Goal: Information Seeking & Learning: Learn about a topic

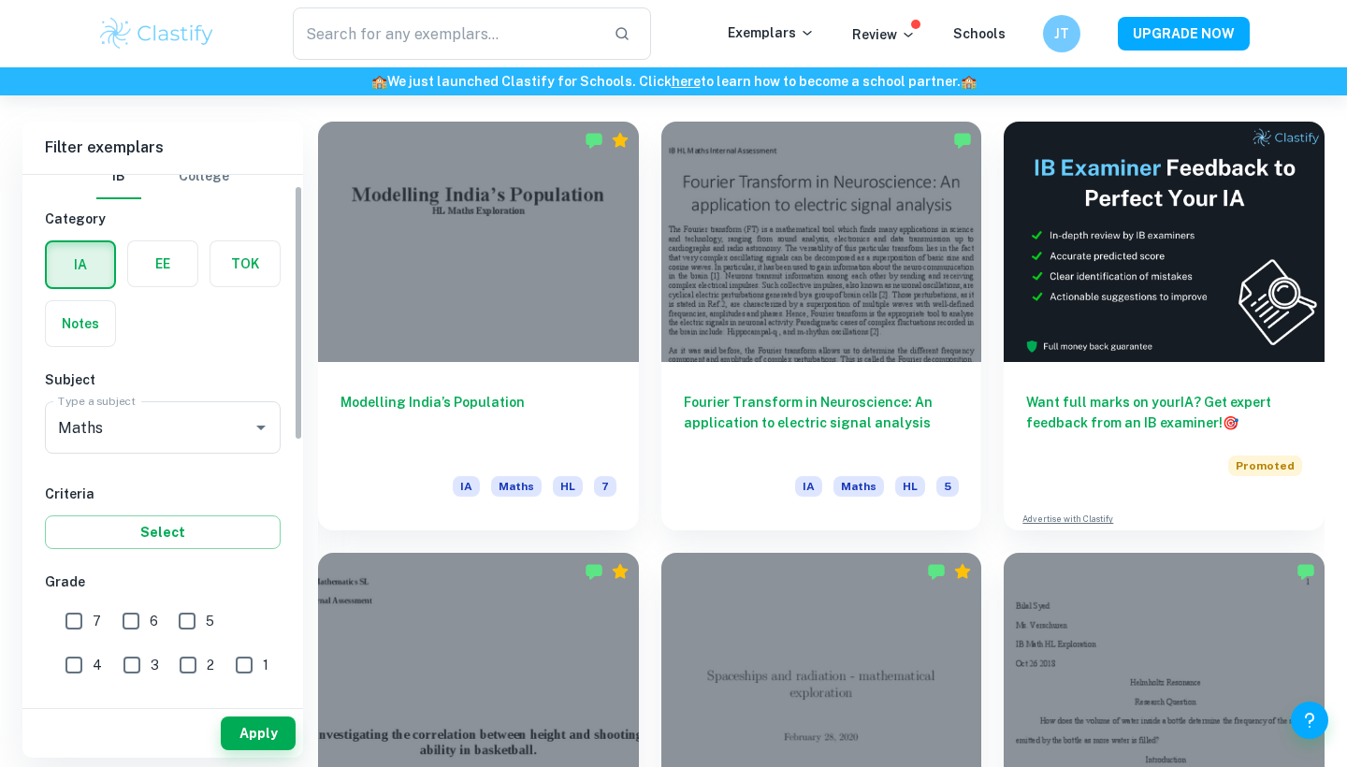
scroll to position [22, 0]
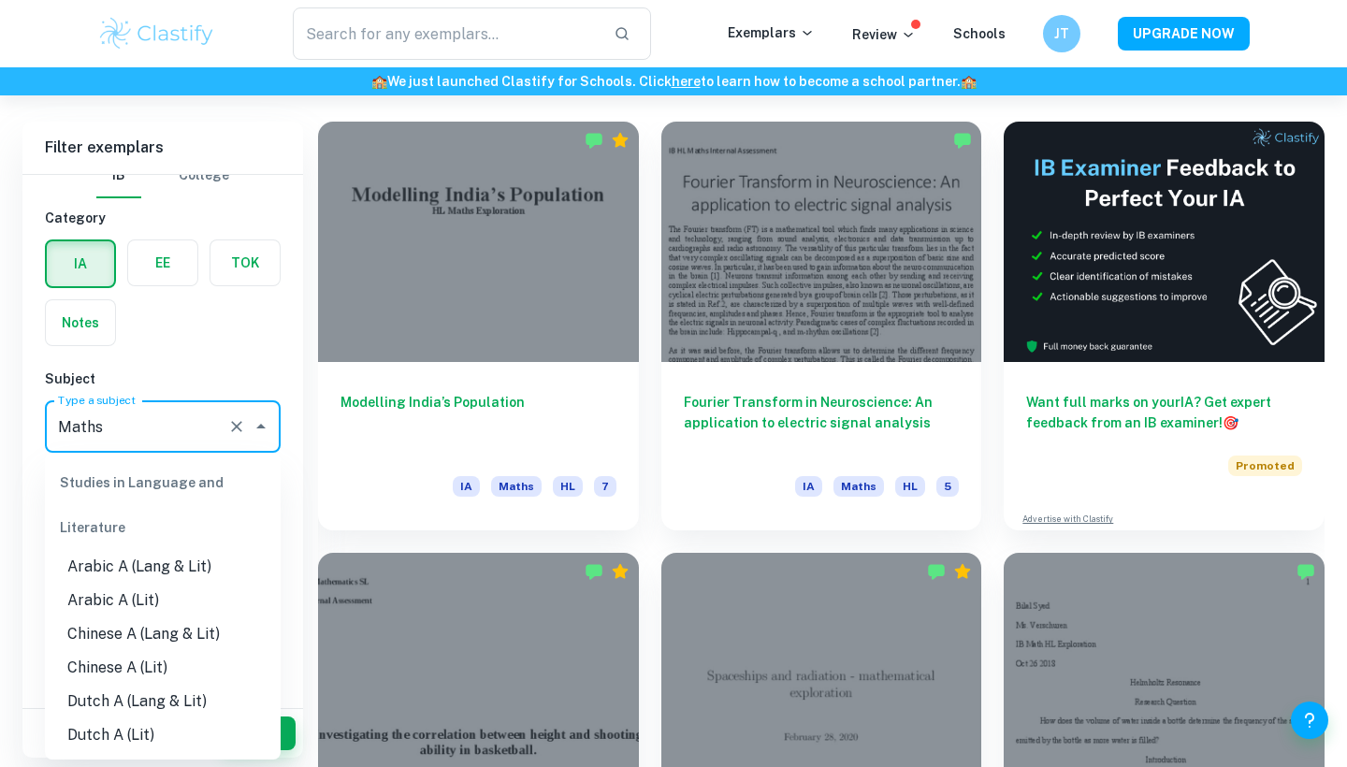
click at [170, 418] on input "Maths" at bounding box center [136, 427] width 167 height 36
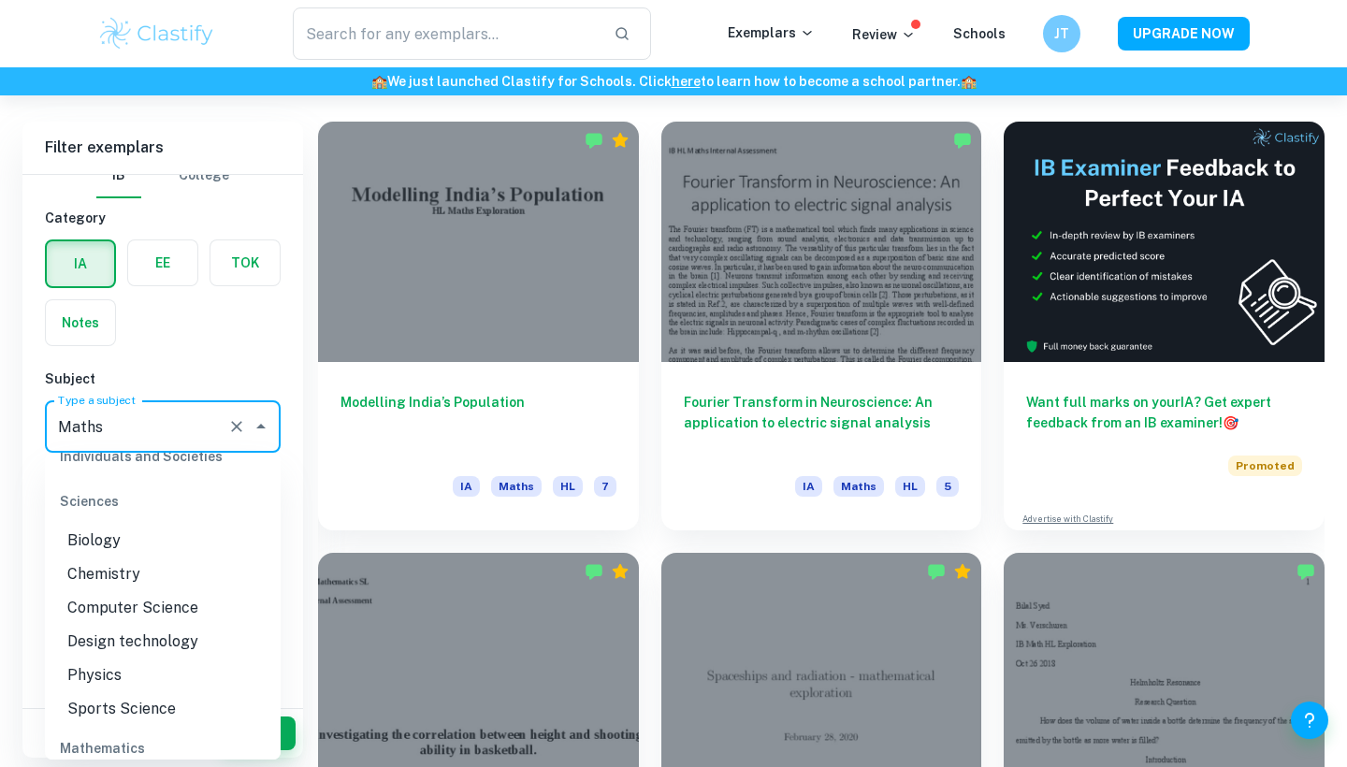
click at [171, 418] on input "Maths" at bounding box center [136, 427] width 167 height 36
click at [191, 421] on input "Maths" at bounding box center [136, 427] width 167 height 36
click at [268, 420] on icon "Close" at bounding box center [261, 426] width 22 height 22
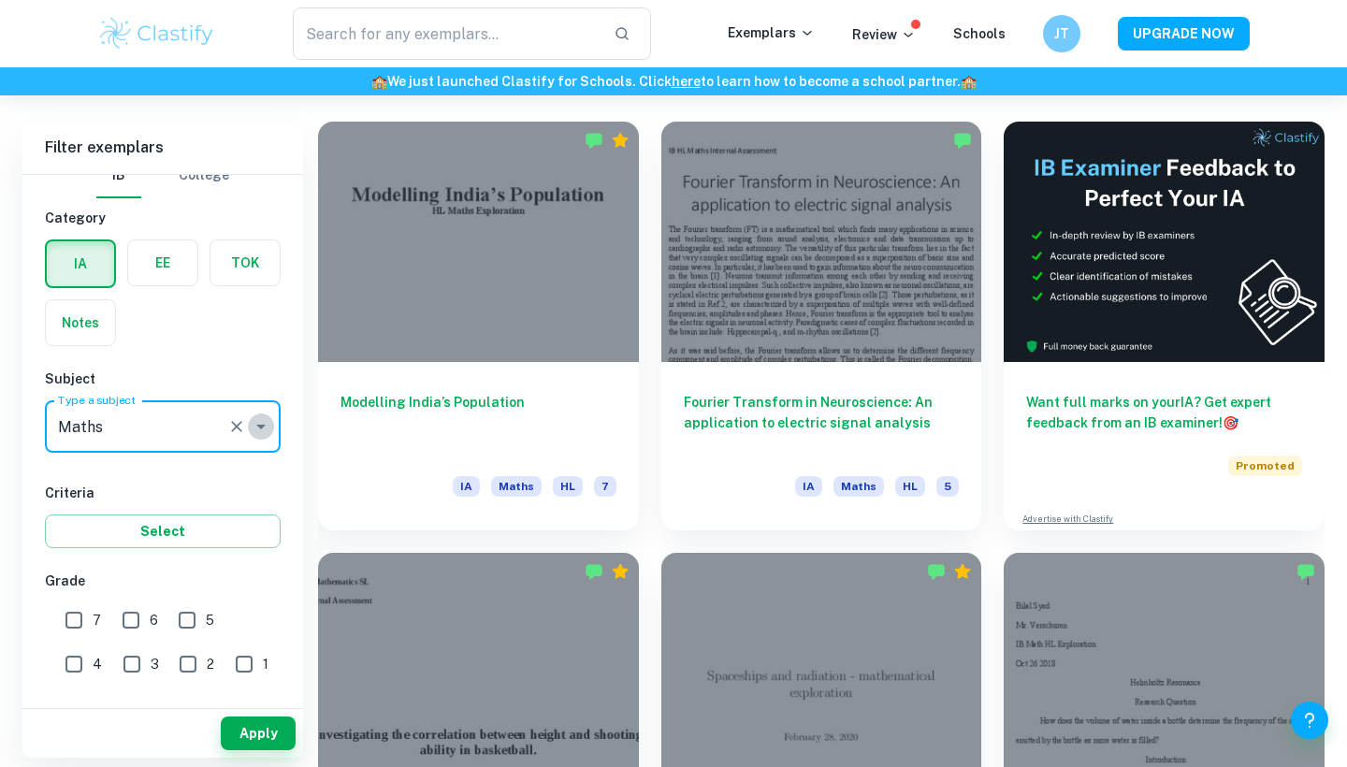
click at [268, 420] on icon "Open" at bounding box center [261, 426] width 22 height 22
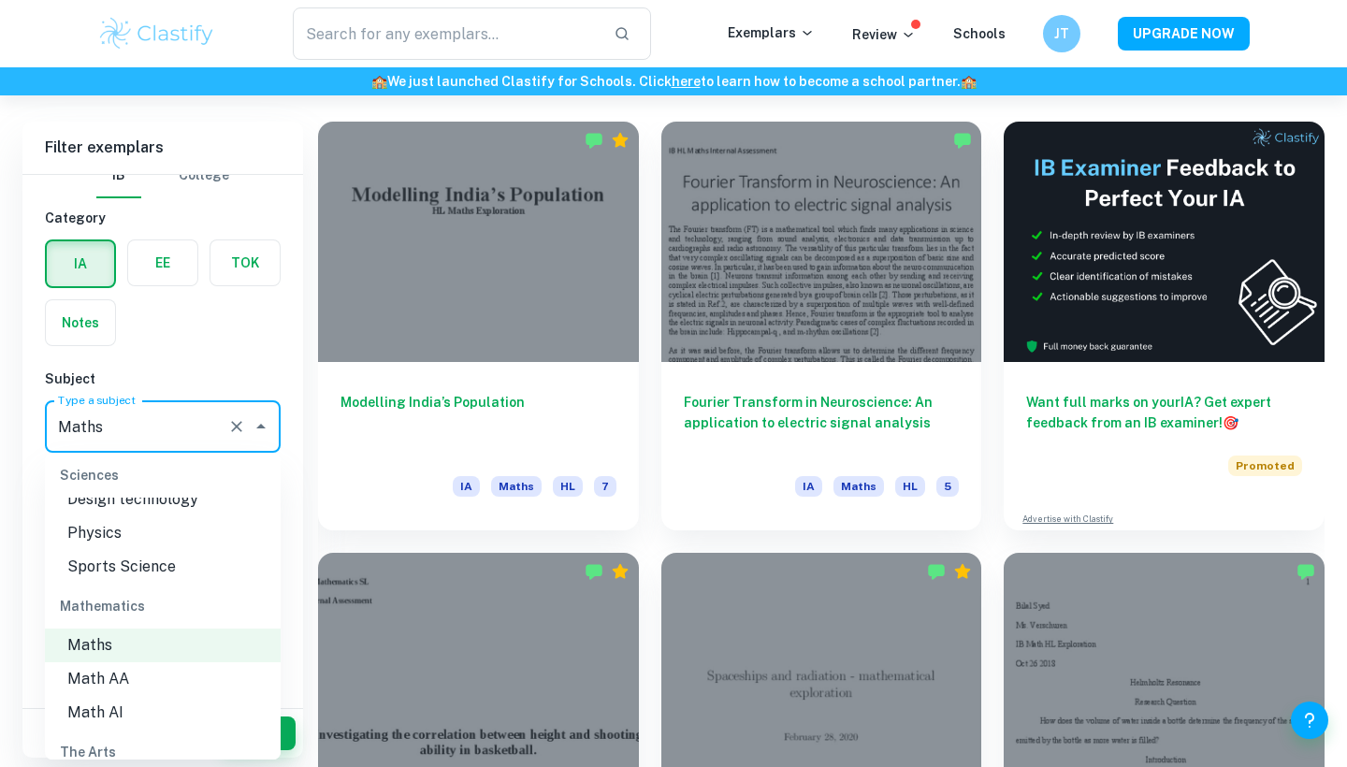
scroll to position [2476, 0]
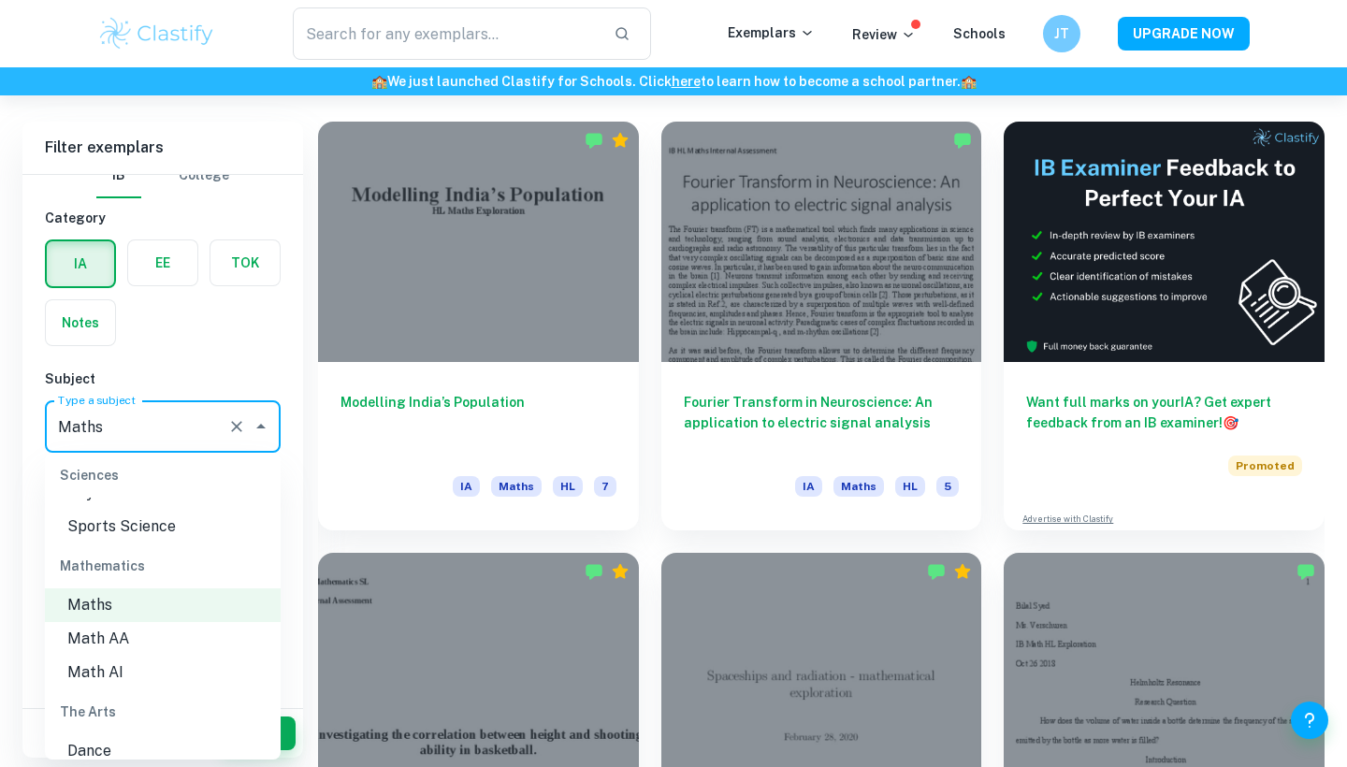
click at [176, 622] on li "Math AA" at bounding box center [163, 639] width 236 height 34
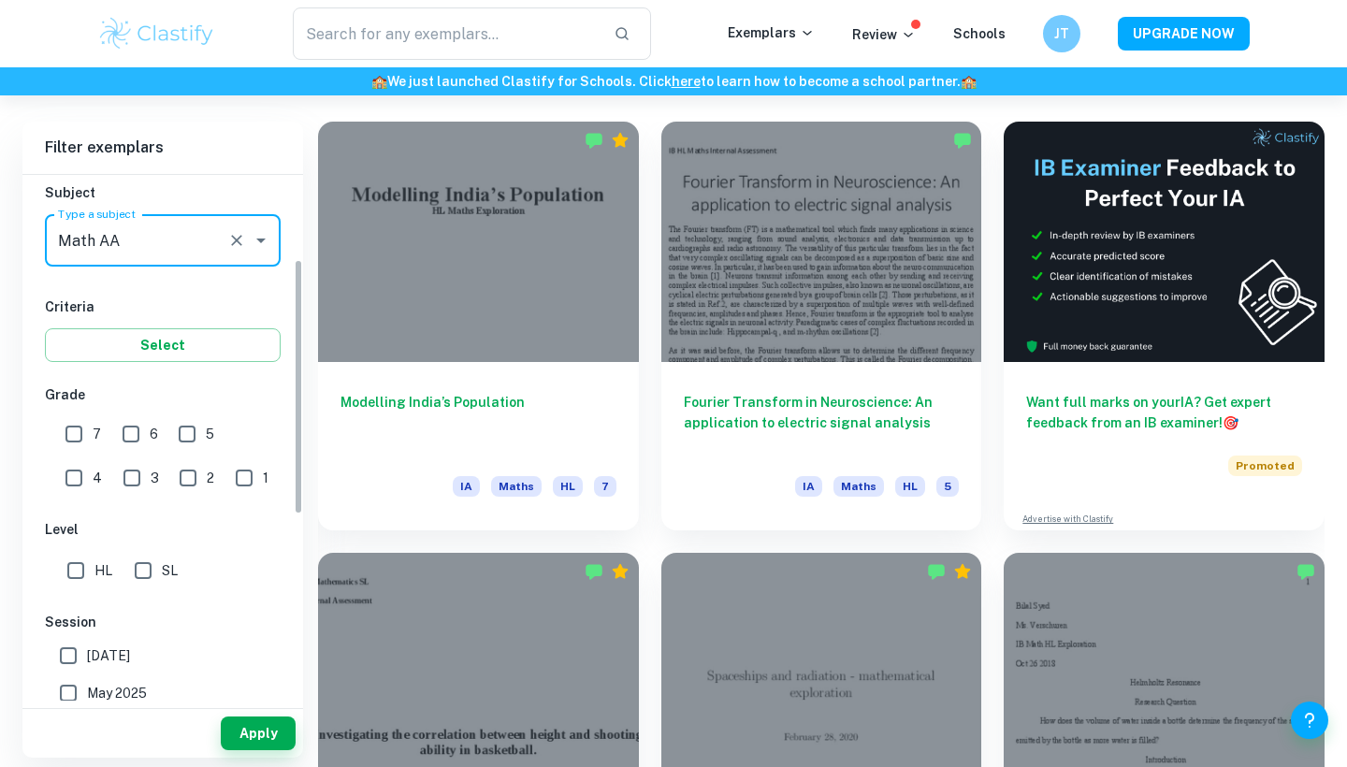
scroll to position [223, 0]
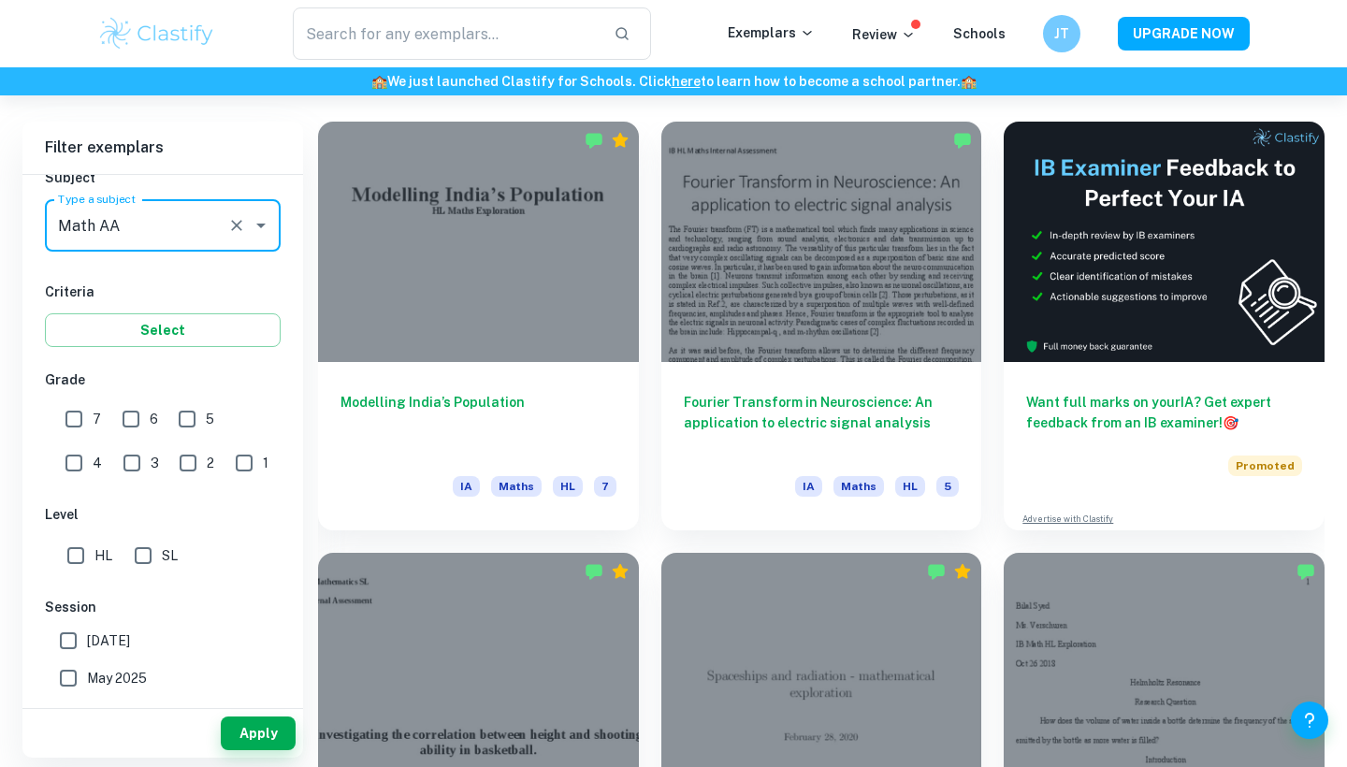
click at [80, 413] on input "7" at bounding box center [73, 418] width 37 height 37
checkbox input "true"
click at [71, 545] on input "HL" at bounding box center [75, 555] width 37 height 37
checkbox input "true"
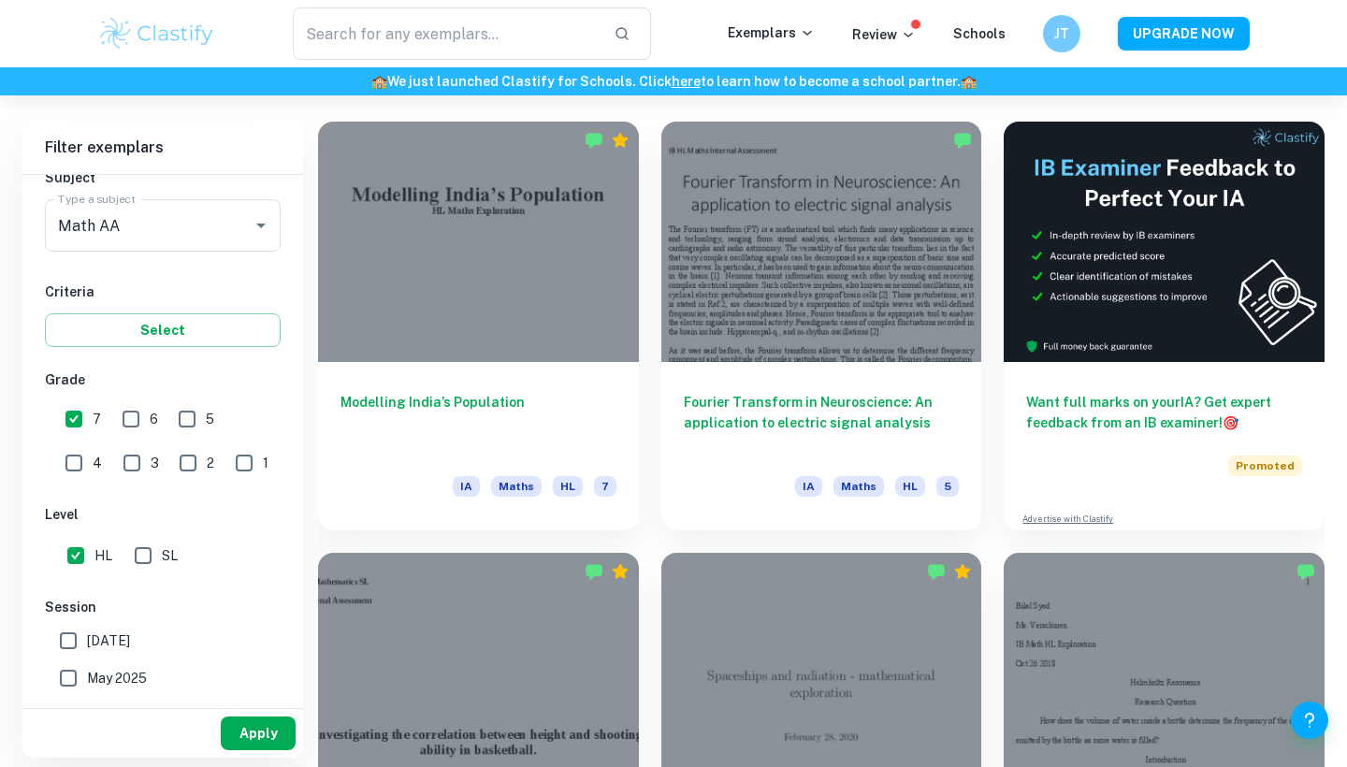
click at [255, 740] on button "Apply" at bounding box center [258, 734] width 75 height 34
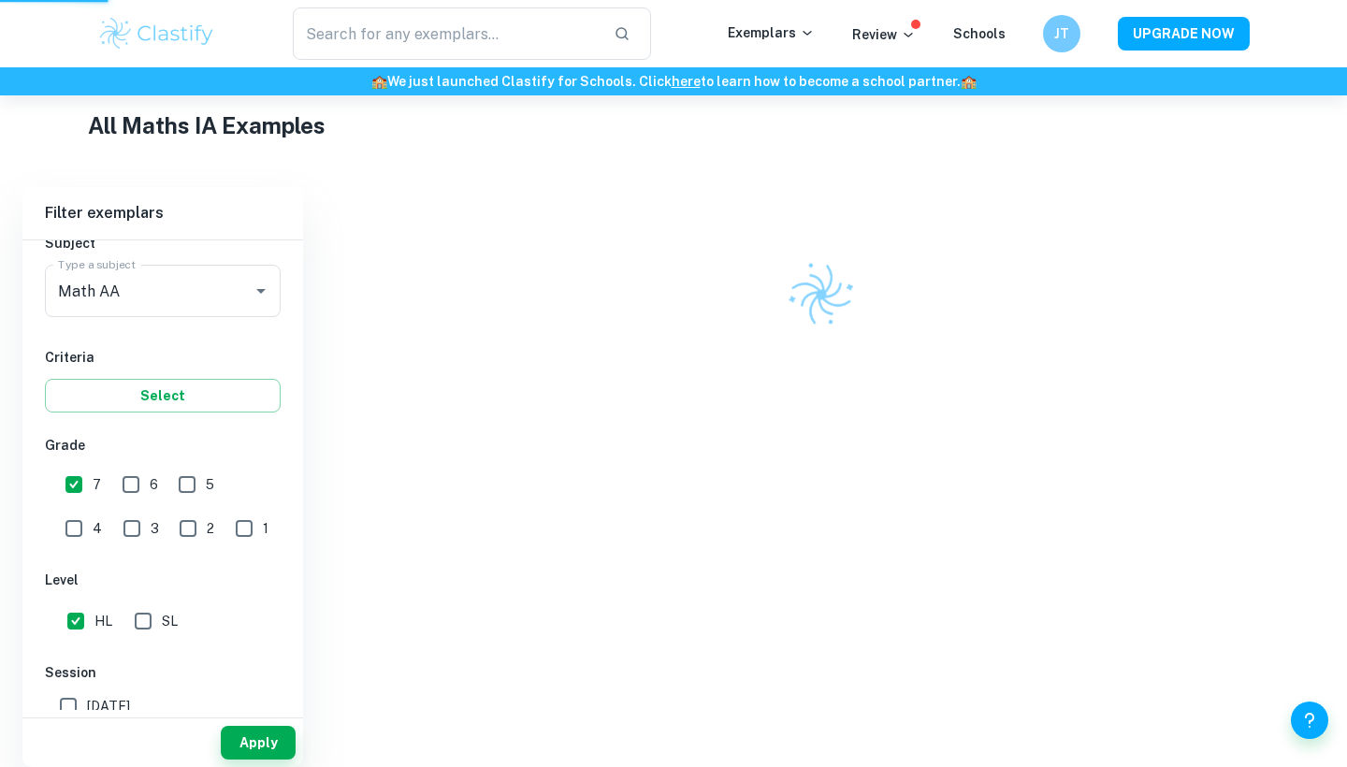
scroll to position [425, 0]
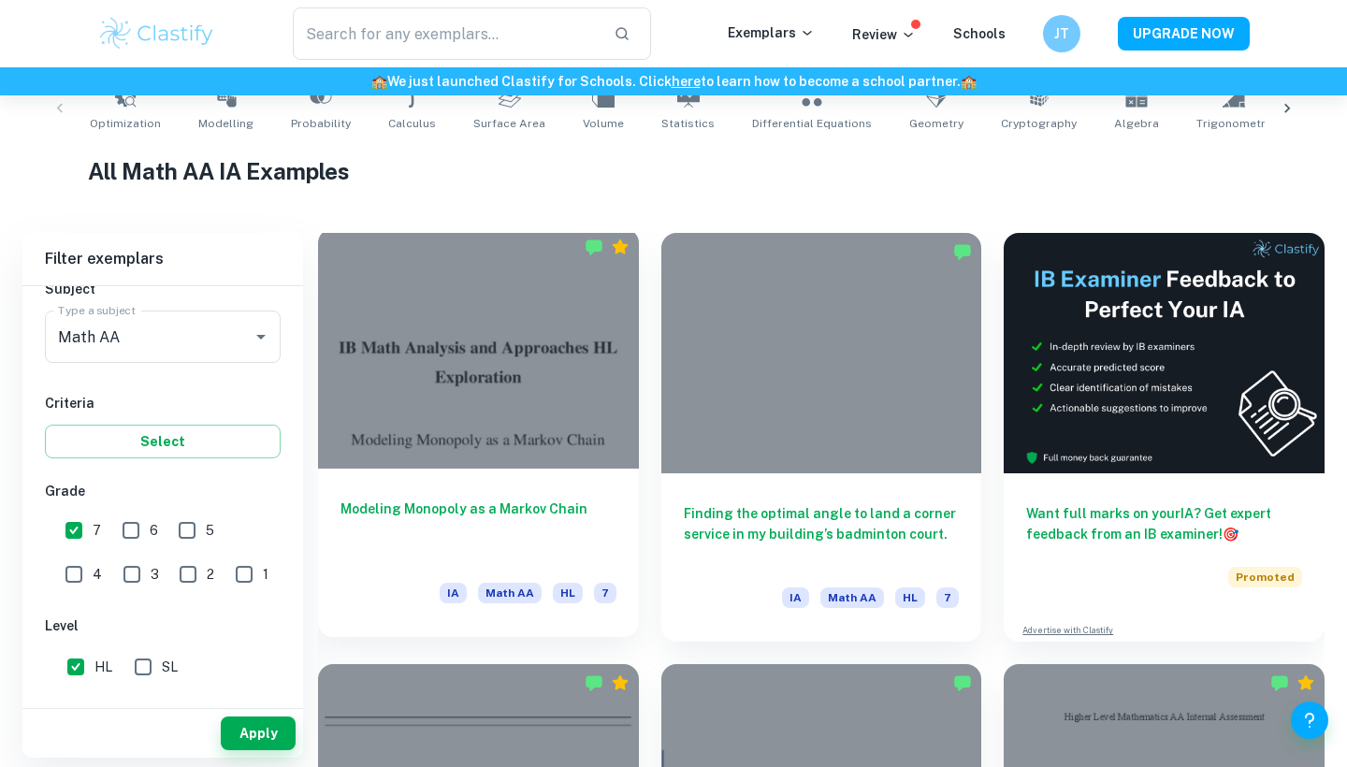
scroll to position [398, 0]
click at [516, 410] on div at bounding box center [478, 348] width 321 height 240
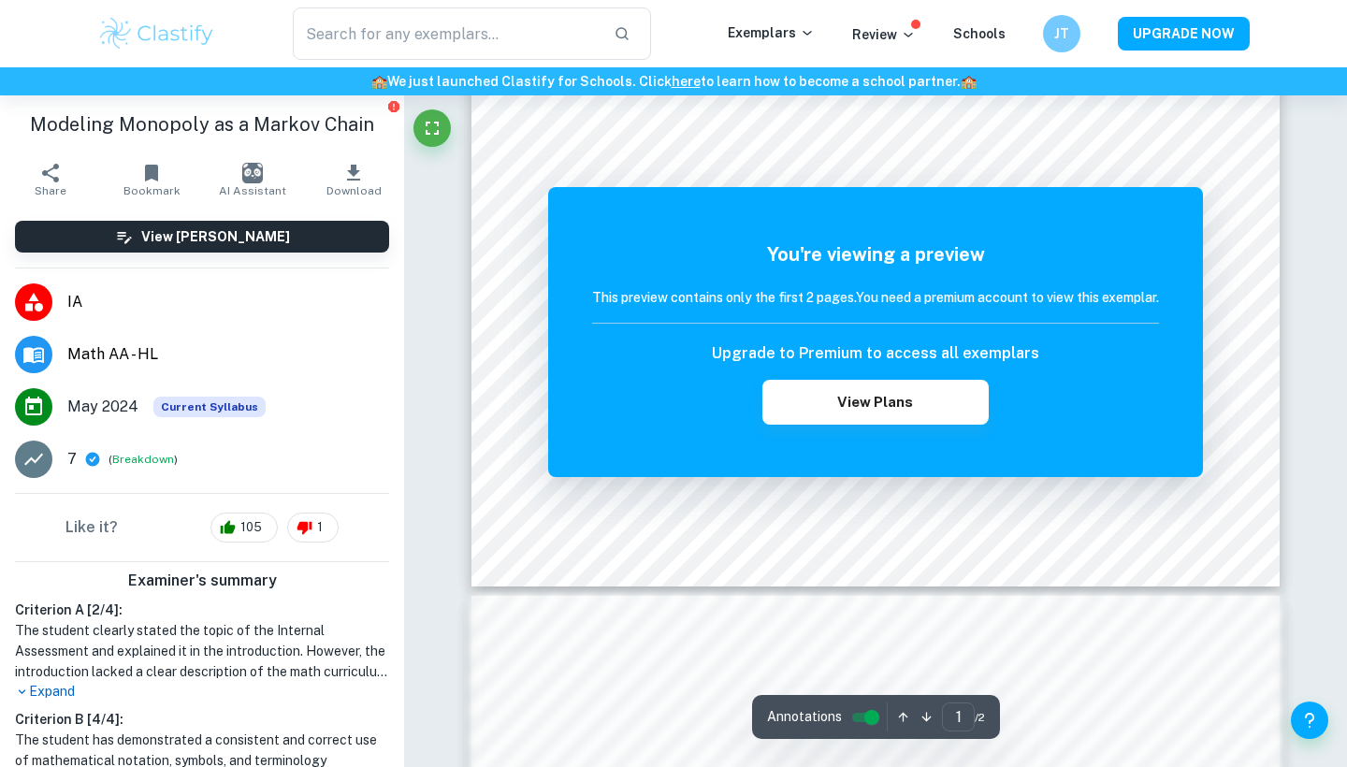
scroll to position [392, 0]
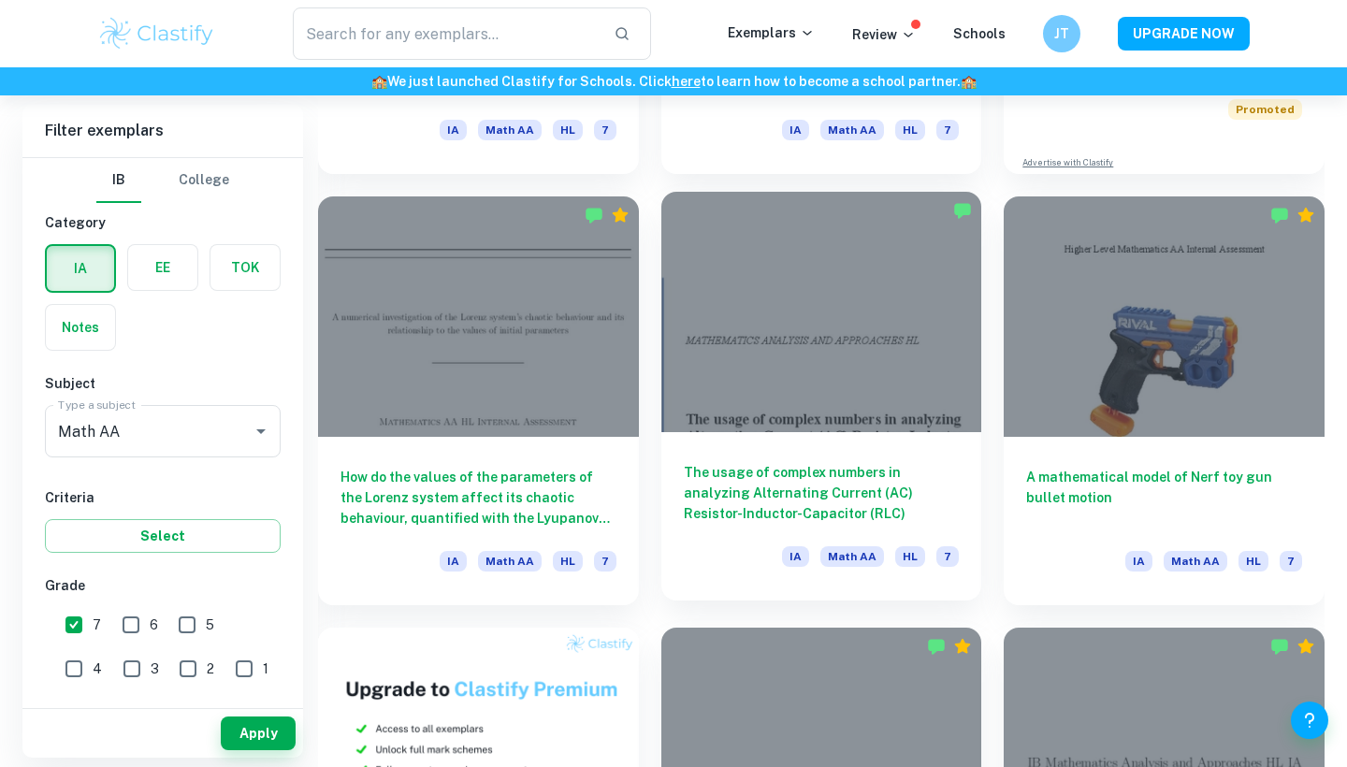
scroll to position [866, 0]
click at [839, 366] on div at bounding box center [821, 311] width 321 height 240
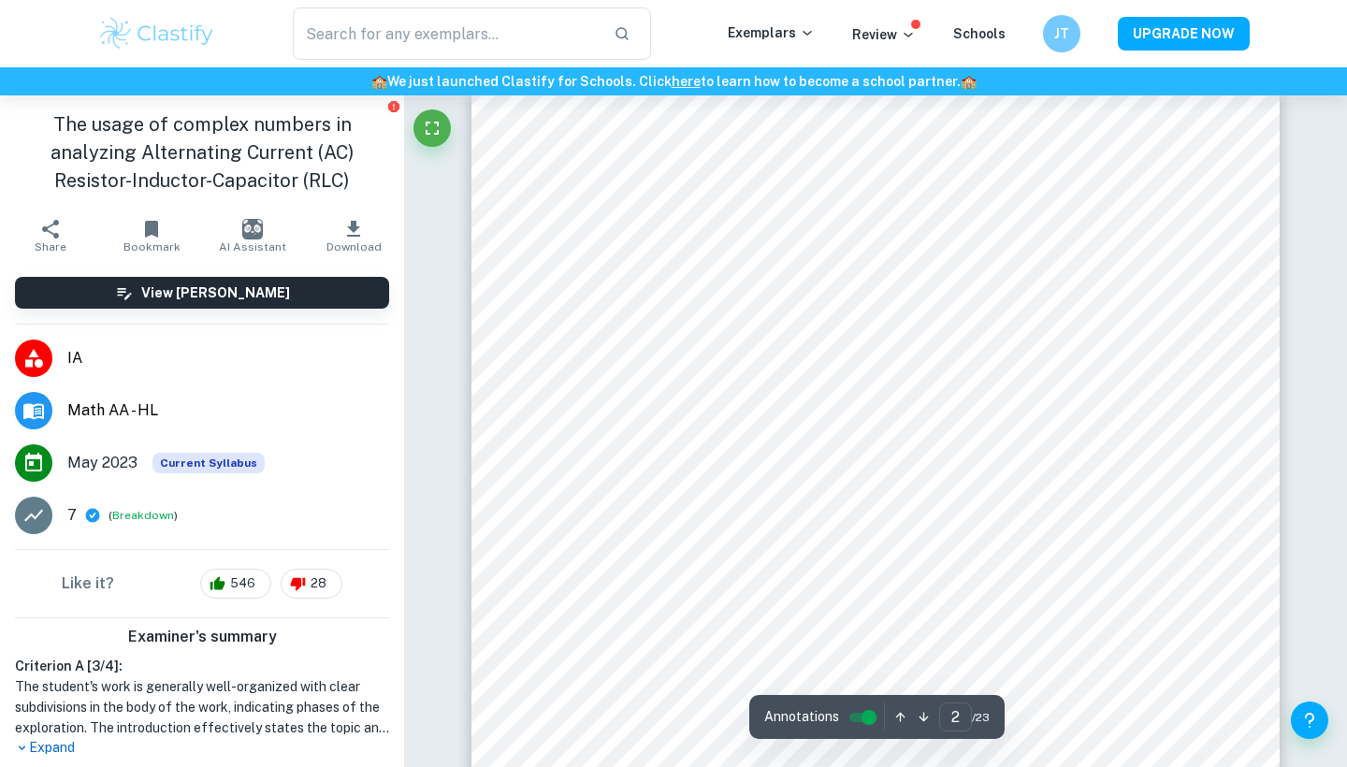
scroll to position [1312, 0]
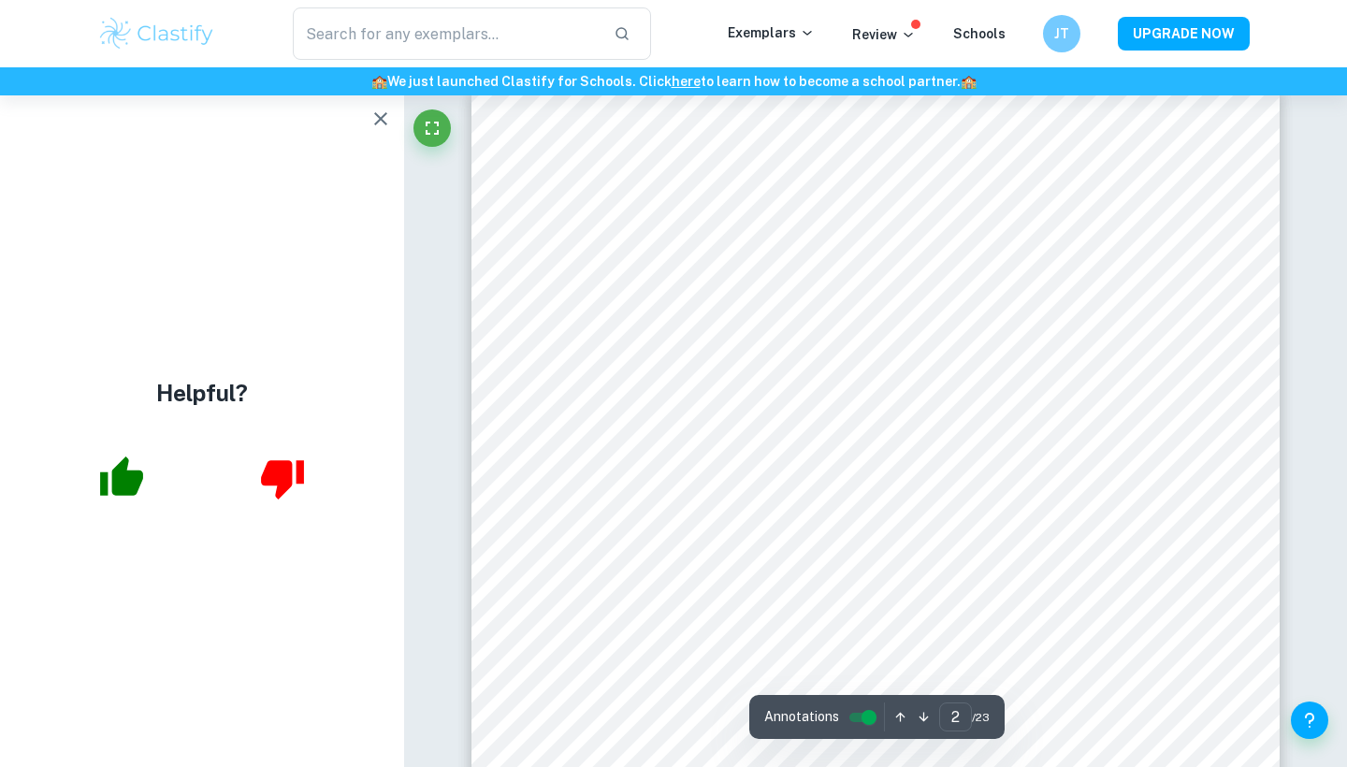
click at [379, 124] on icon "button" at bounding box center [381, 119] width 22 height 22
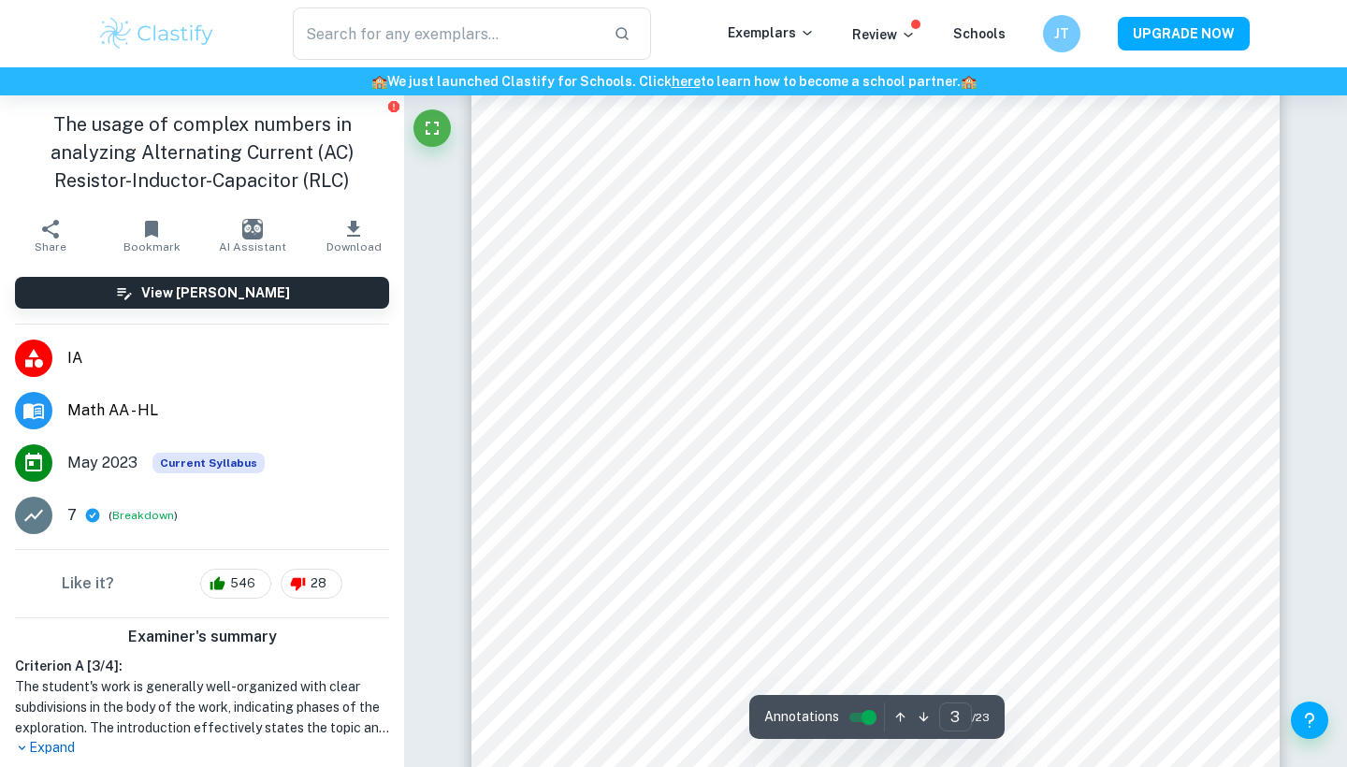
scroll to position [2916, 0]
type input "4"
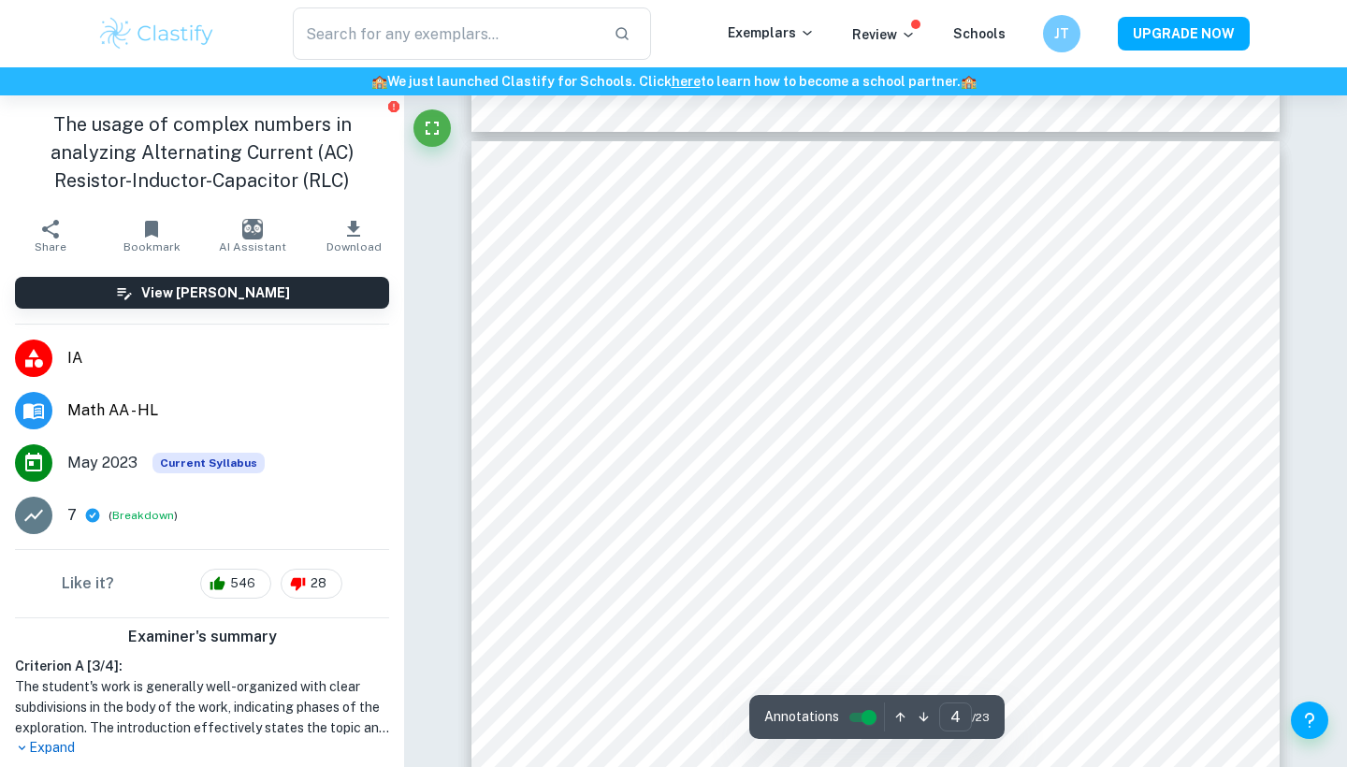
scroll to position [3694, 0]
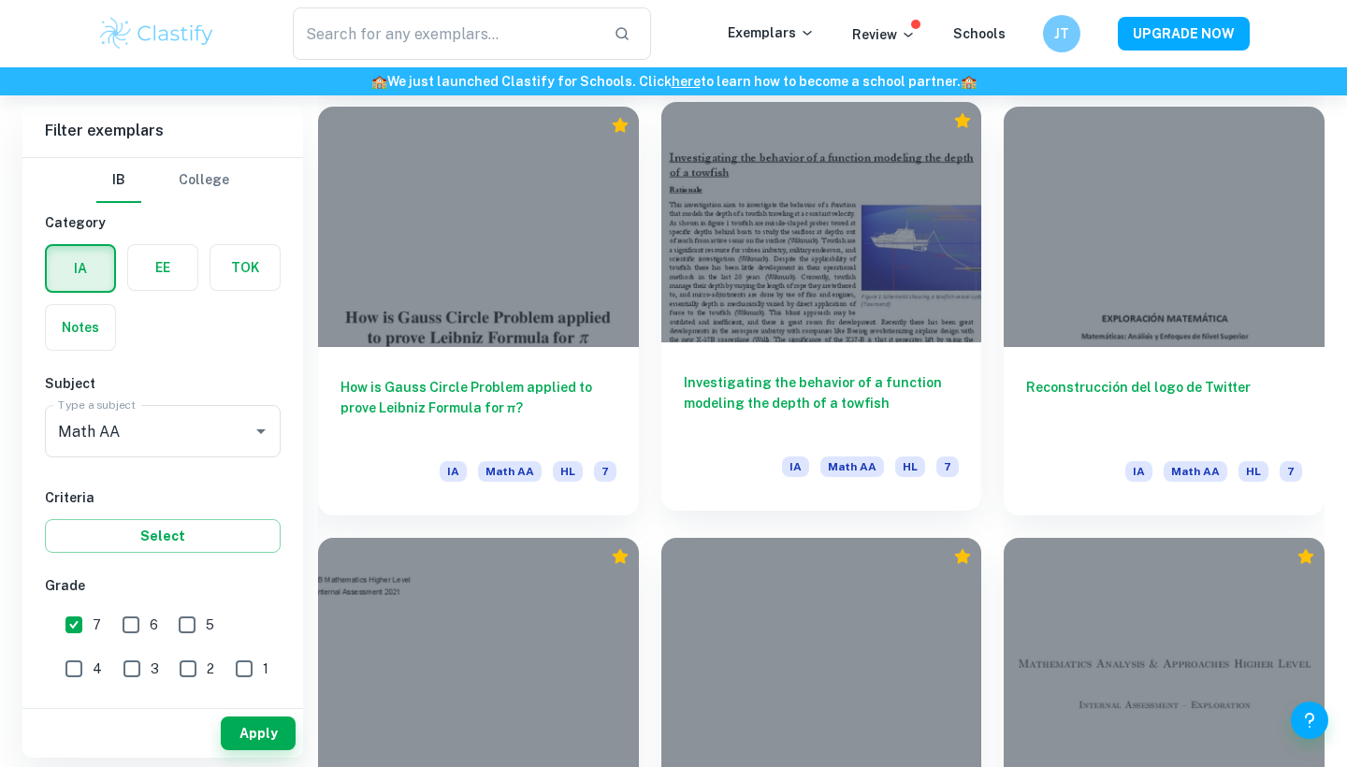
scroll to position [2526, 0]
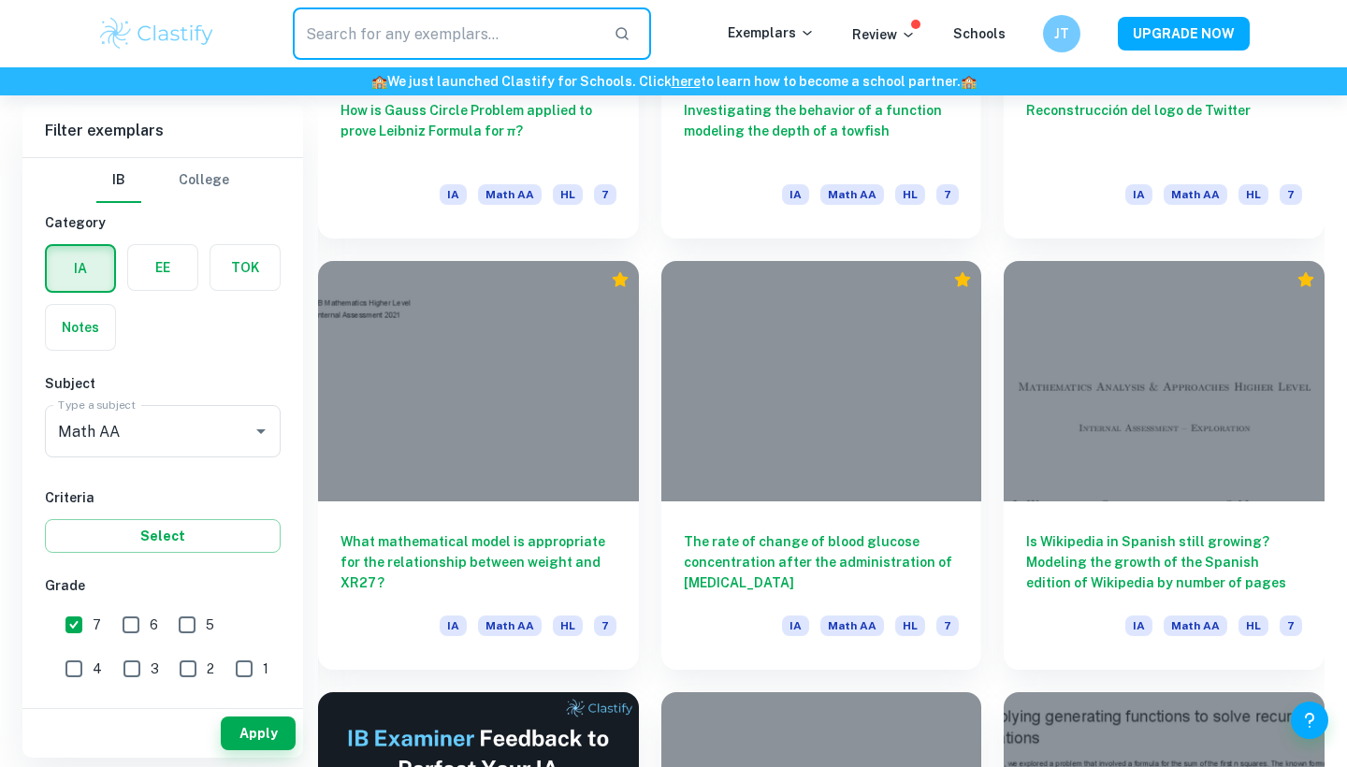
click at [518, 49] on input "text" at bounding box center [446, 33] width 306 height 52
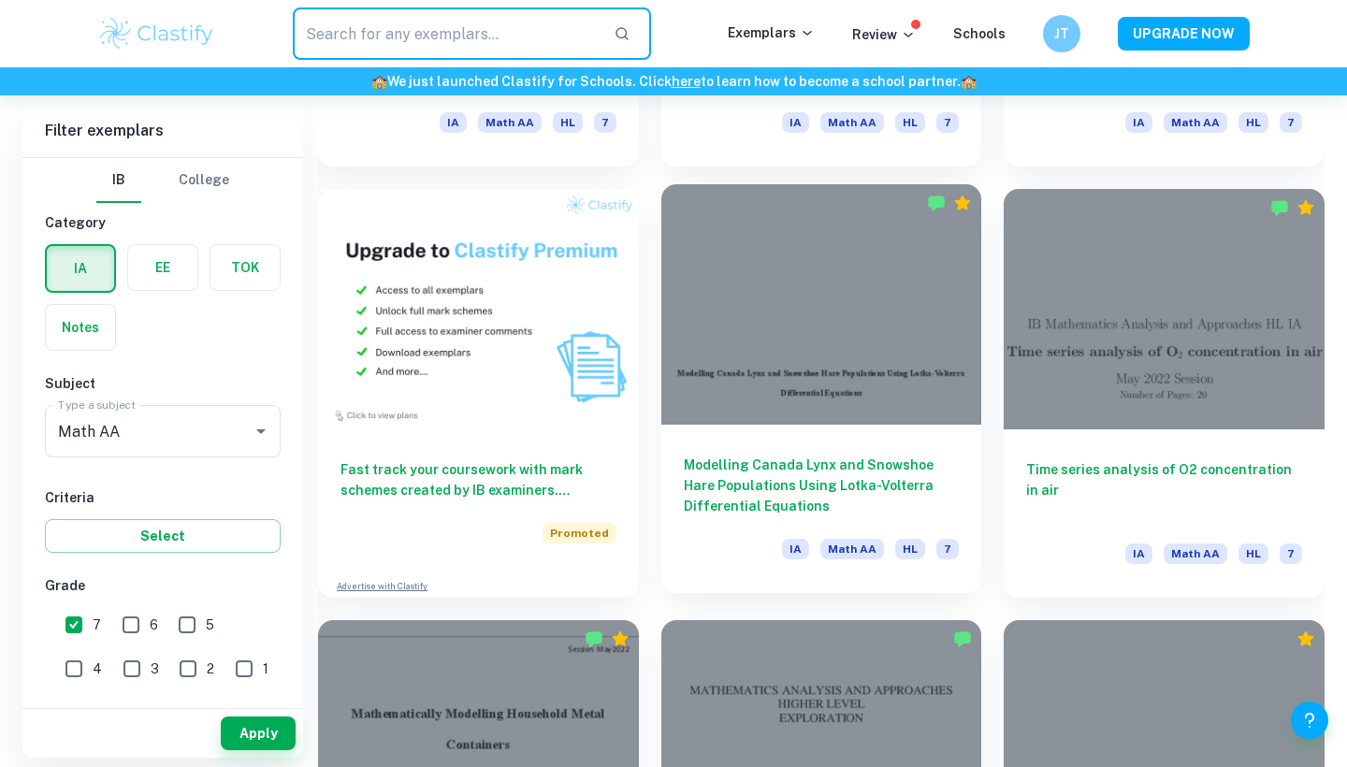
scroll to position [1937, 0]
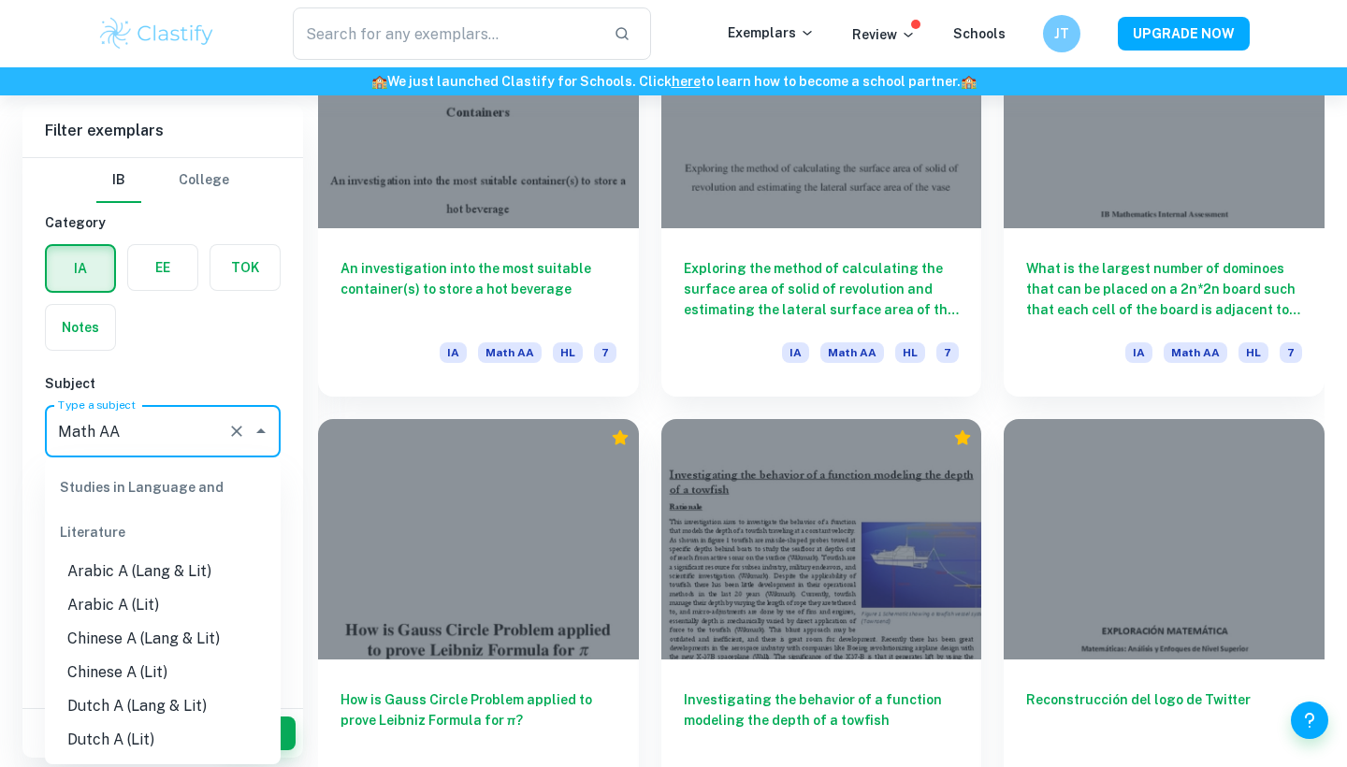
click at [182, 424] on input "Math AA" at bounding box center [136, 432] width 167 height 36
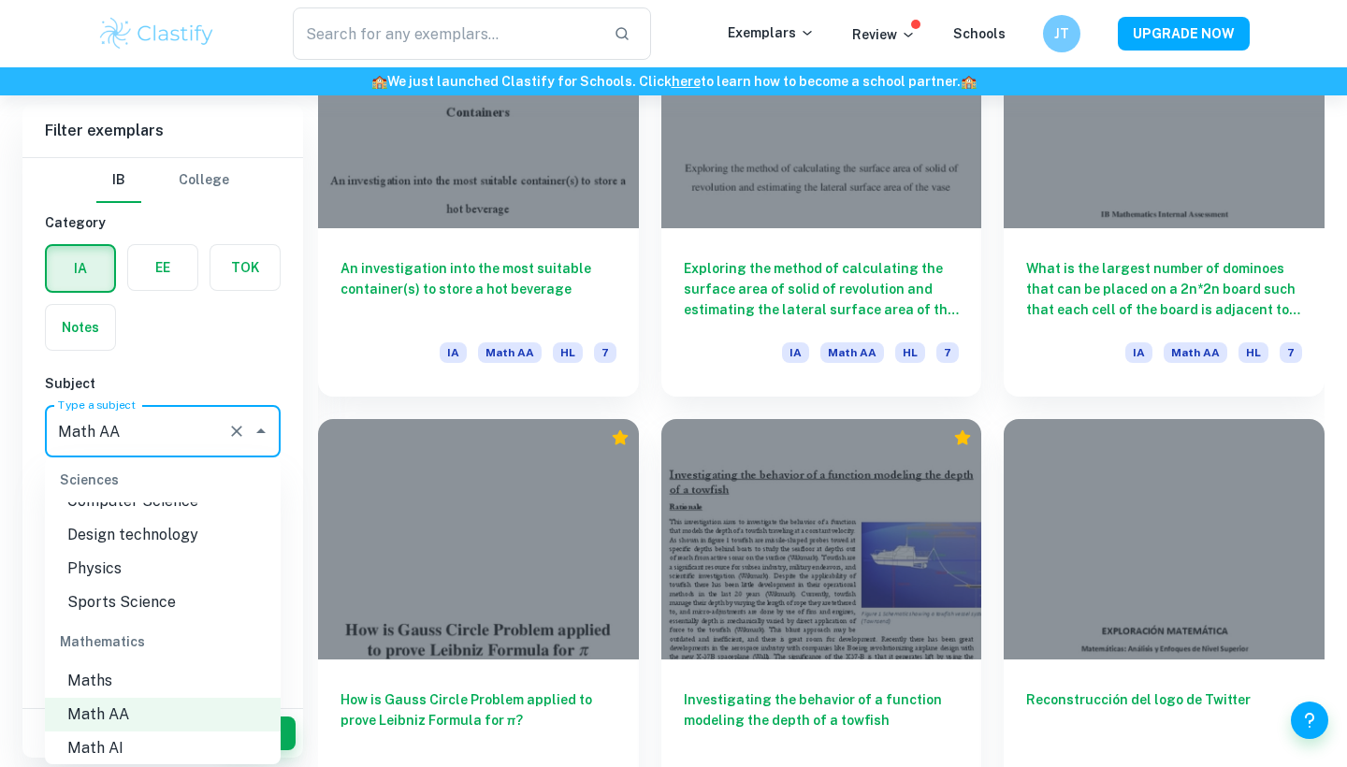
scroll to position [2410, 0]
click at [168, 727] on li "Math AI" at bounding box center [163, 744] width 236 height 34
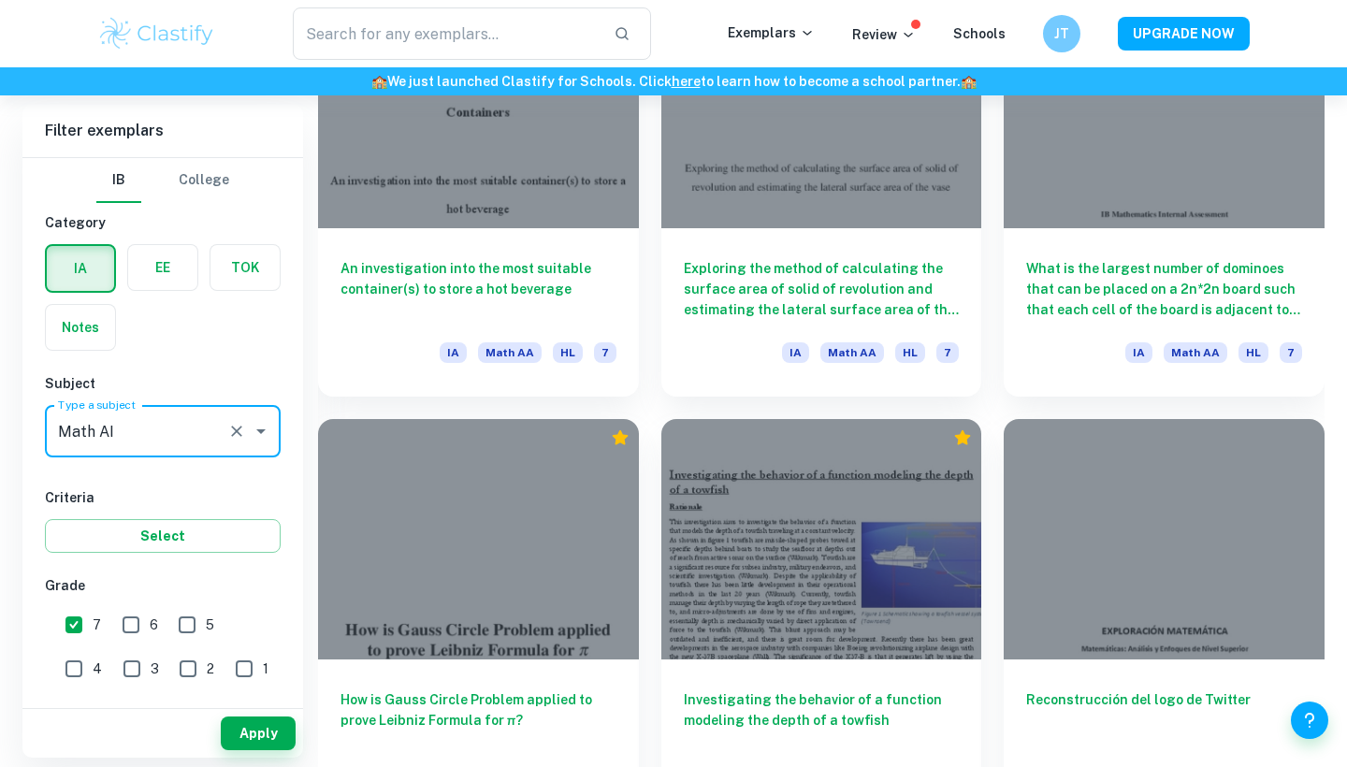
type input "Math AI"
click at [259, 733] on button "Apply" at bounding box center [258, 734] width 75 height 34
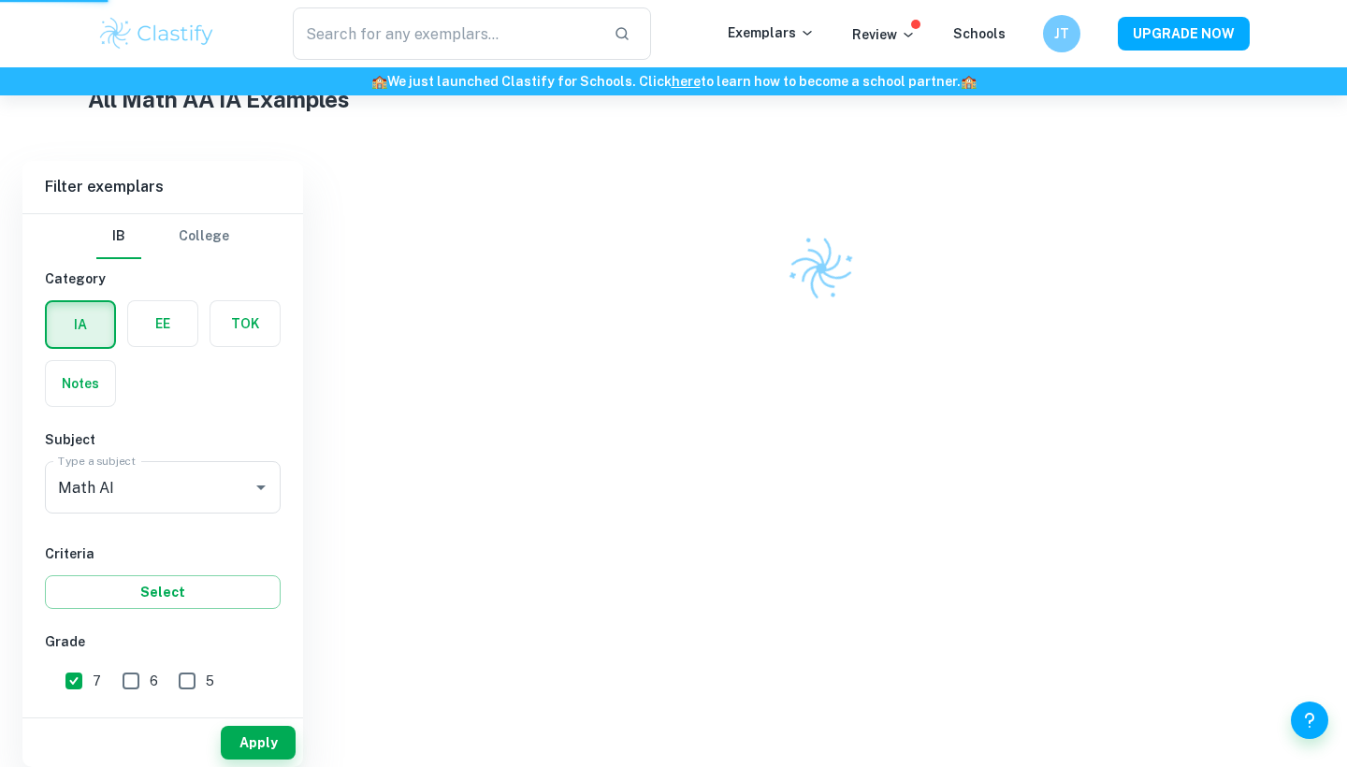
scroll to position [451, 0]
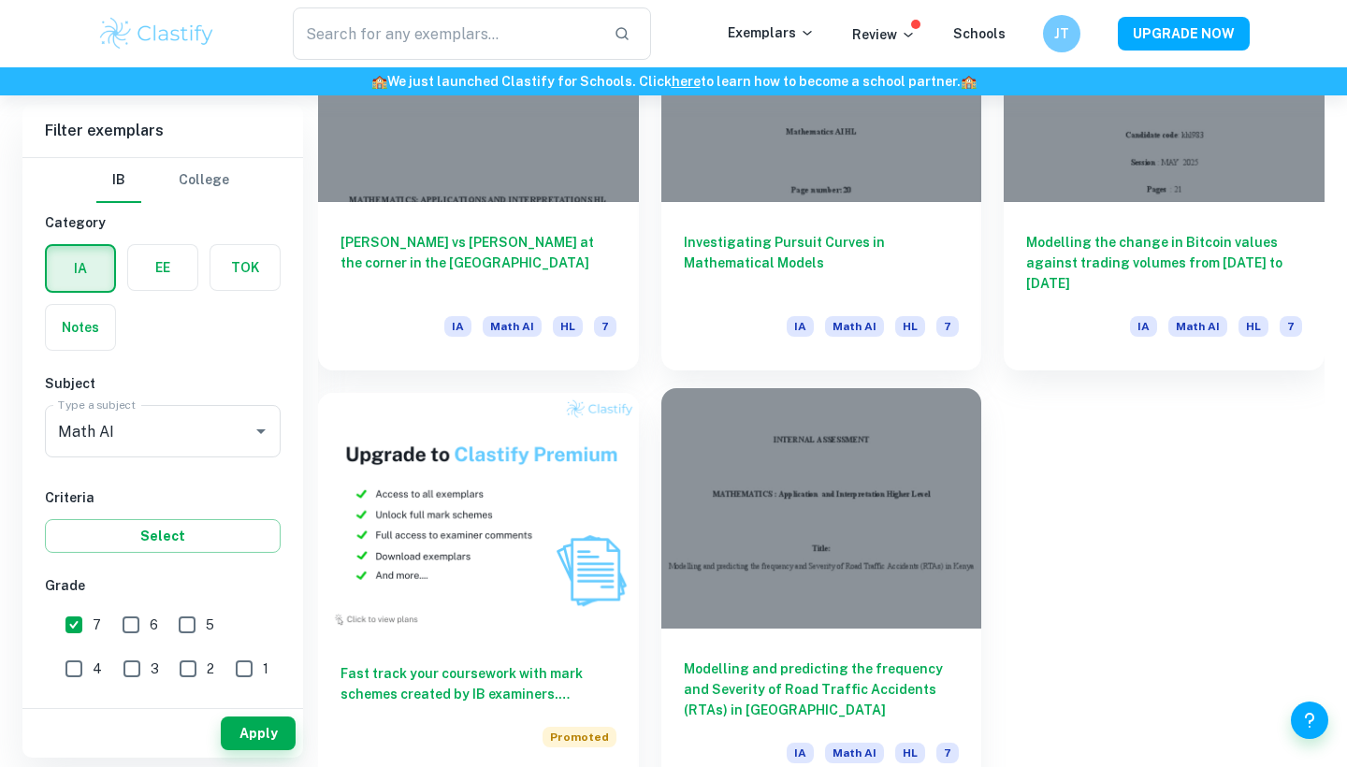
scroll to position [1122, 0]
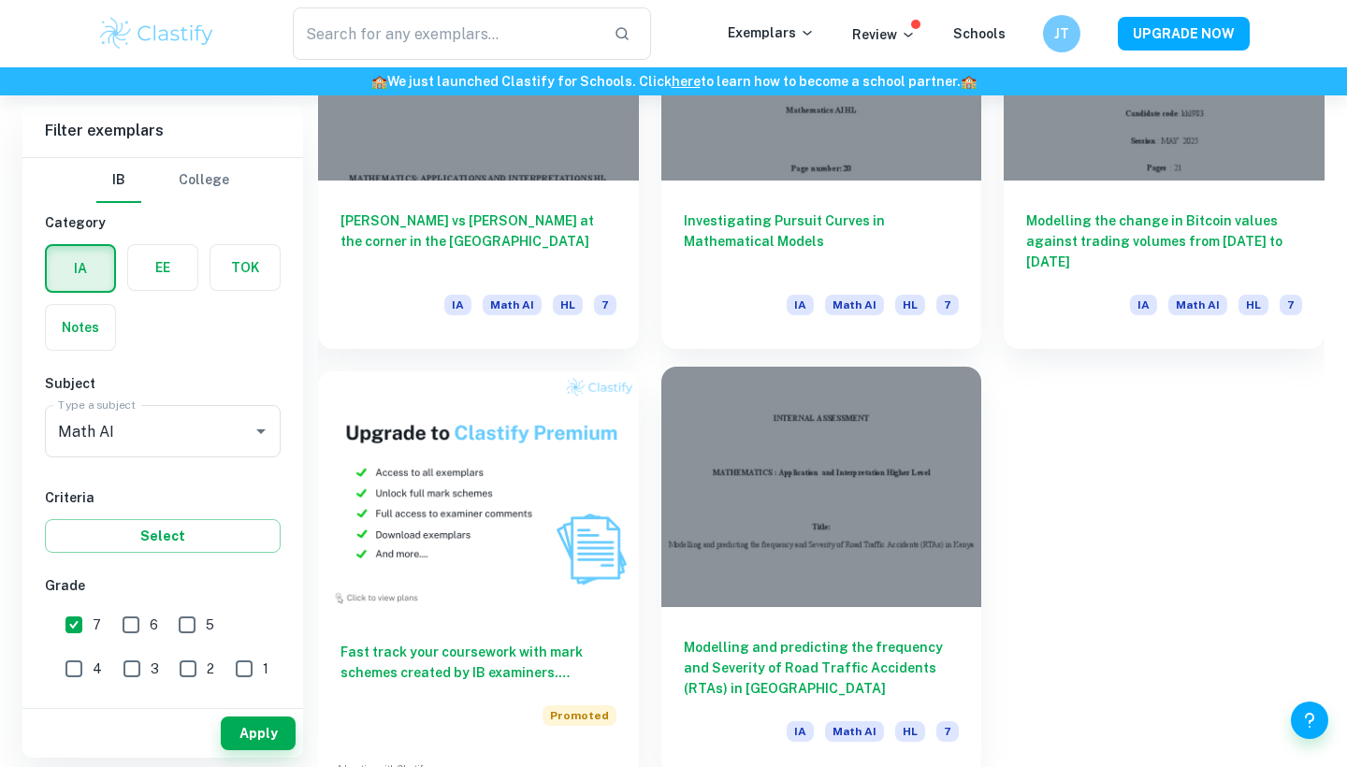
click at [735, 478] on div at bounding box center [821, 487] width 321 height 240
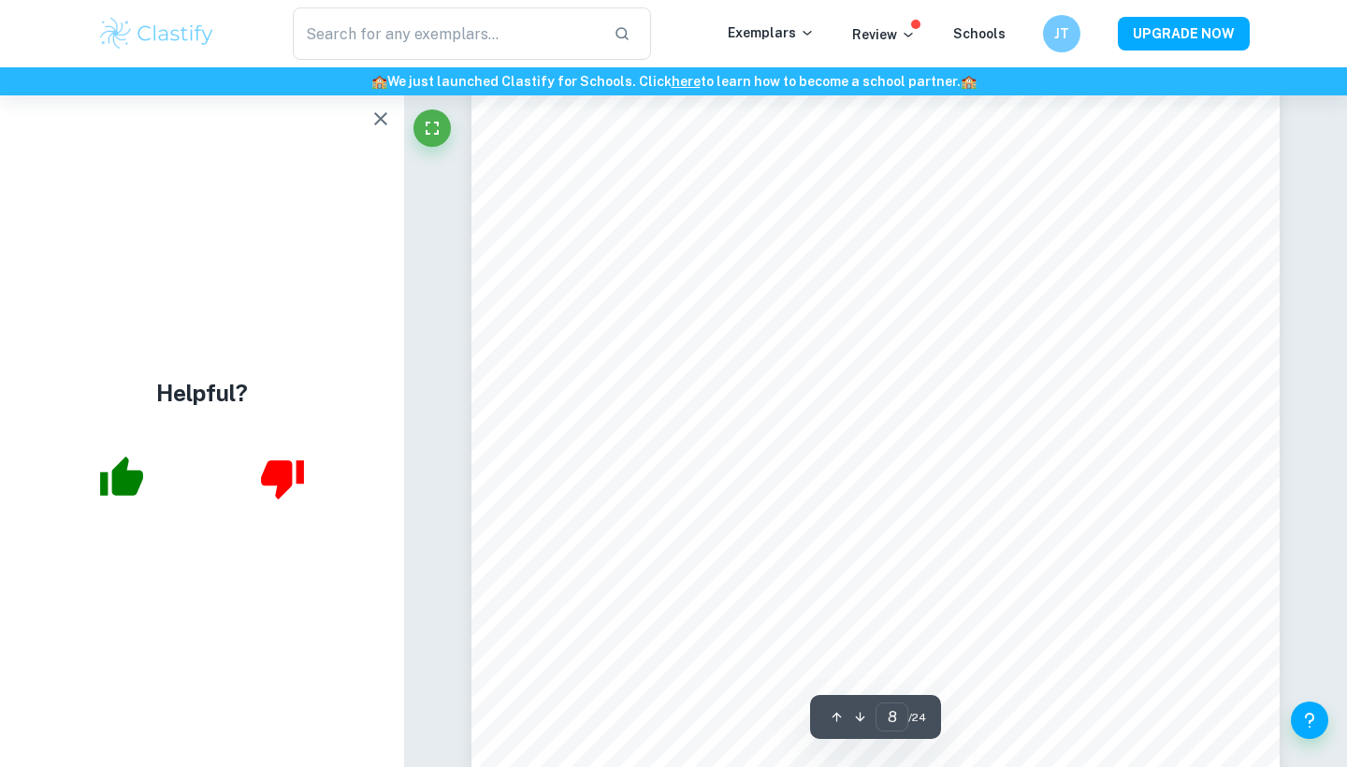
scroll to position [7657, 0]
type input "9"
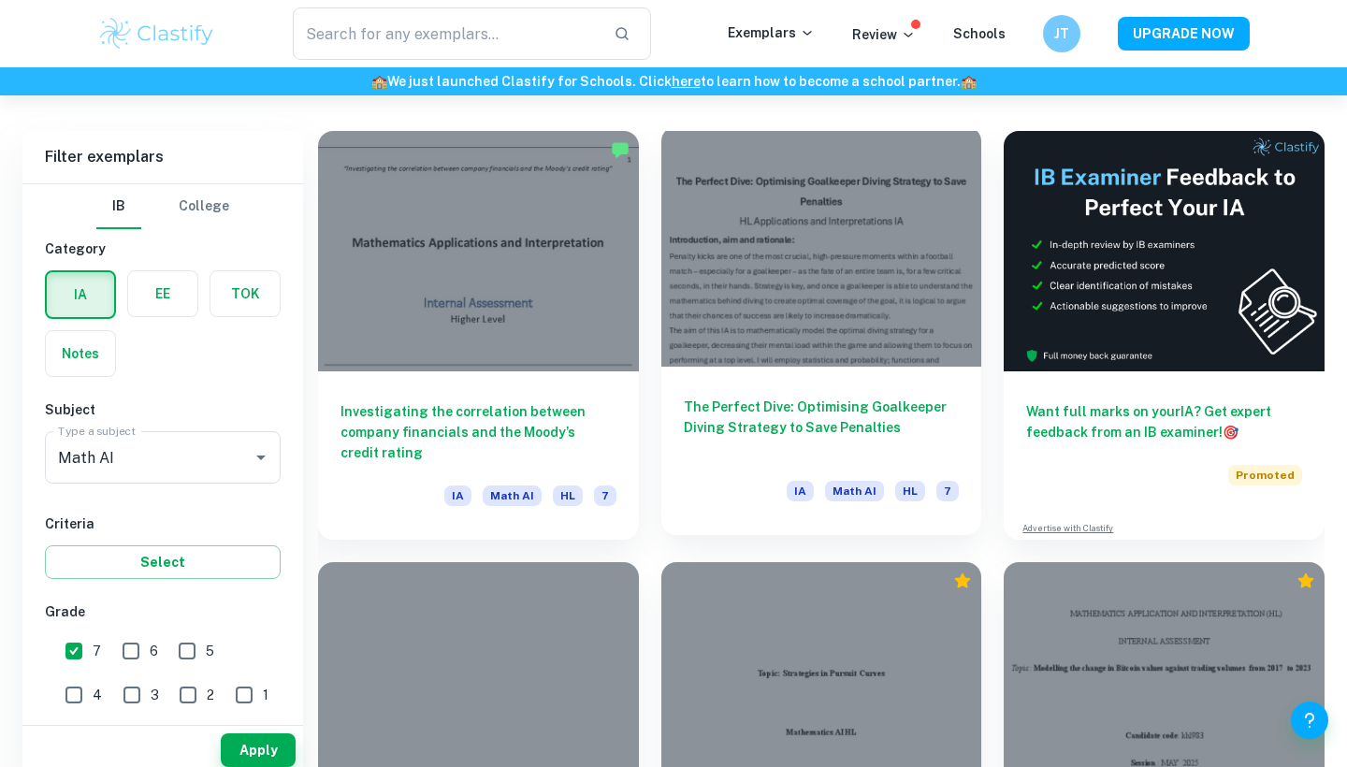
scroll to position [521, 0]
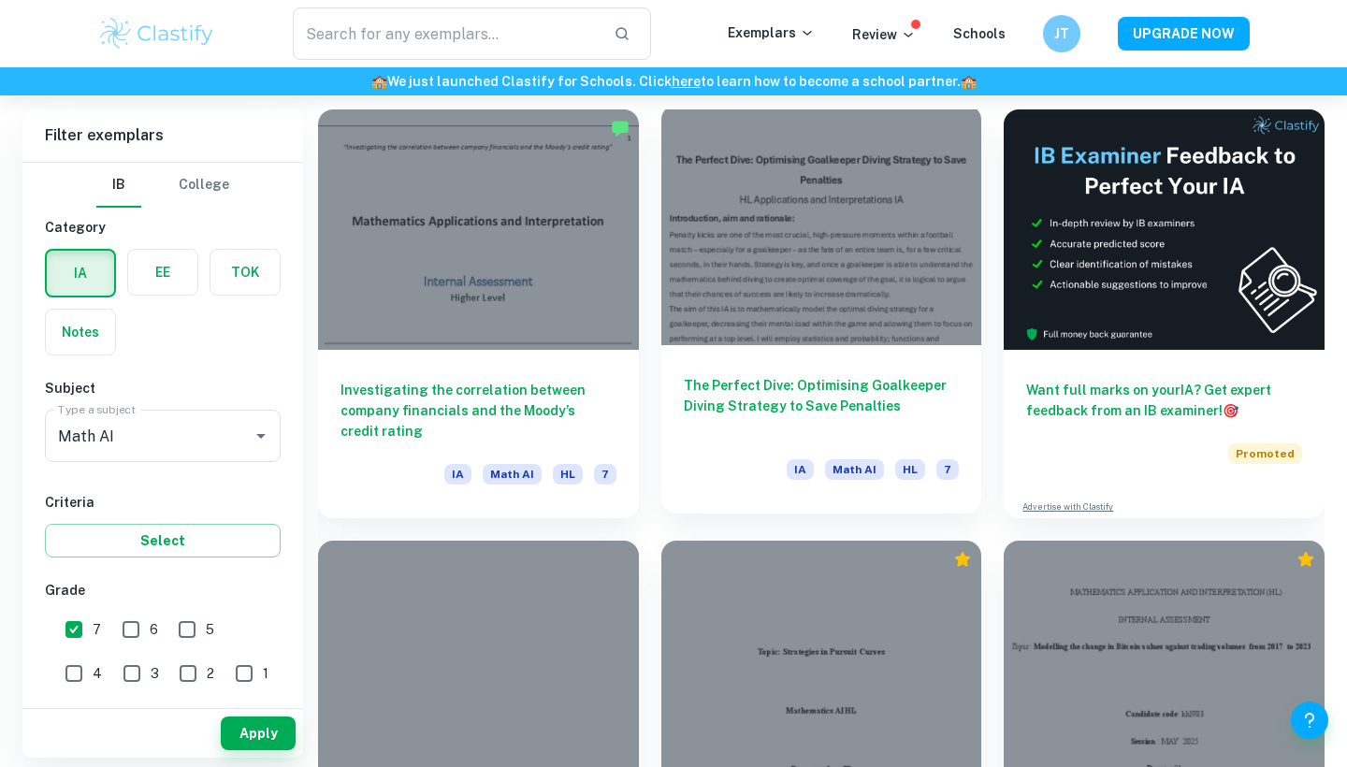
click at [759, 287] on div at bounding box center [821, 225] width 321 height 240
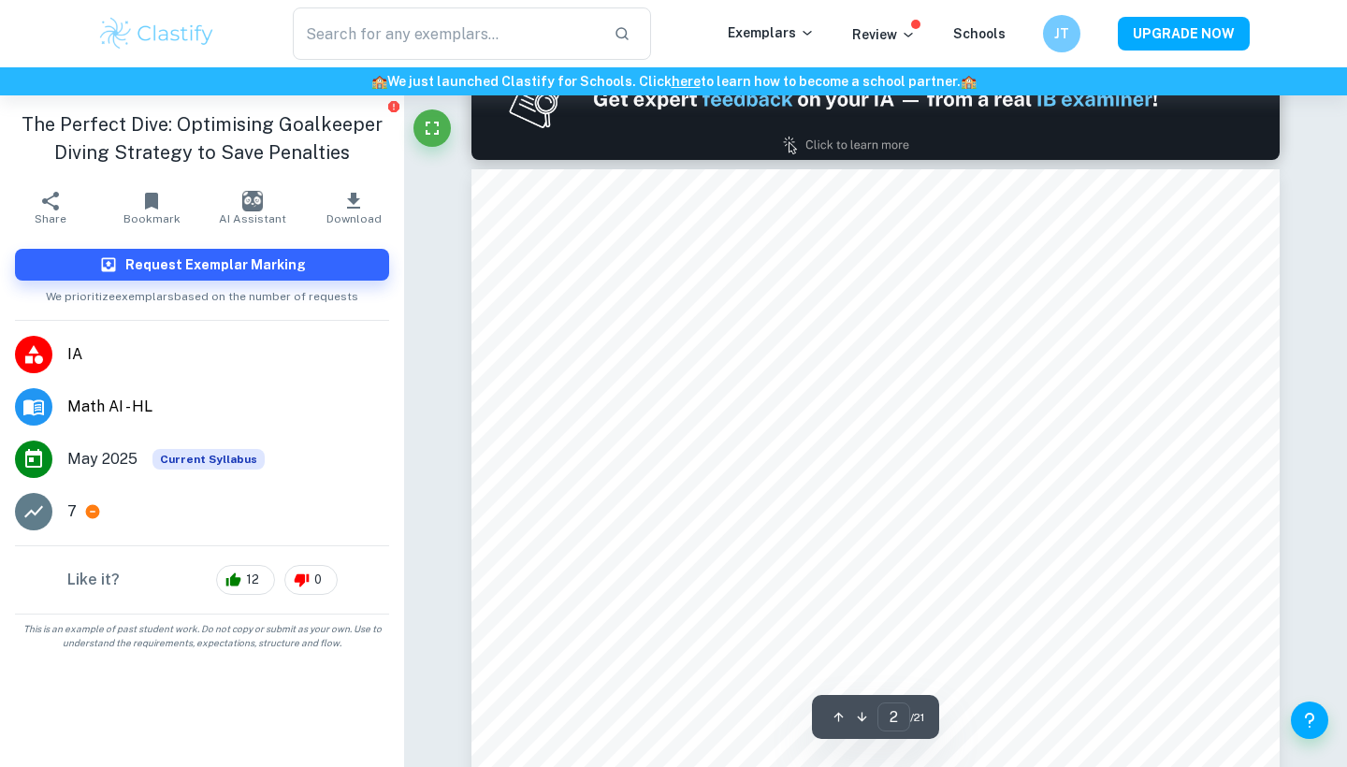
type input "1"
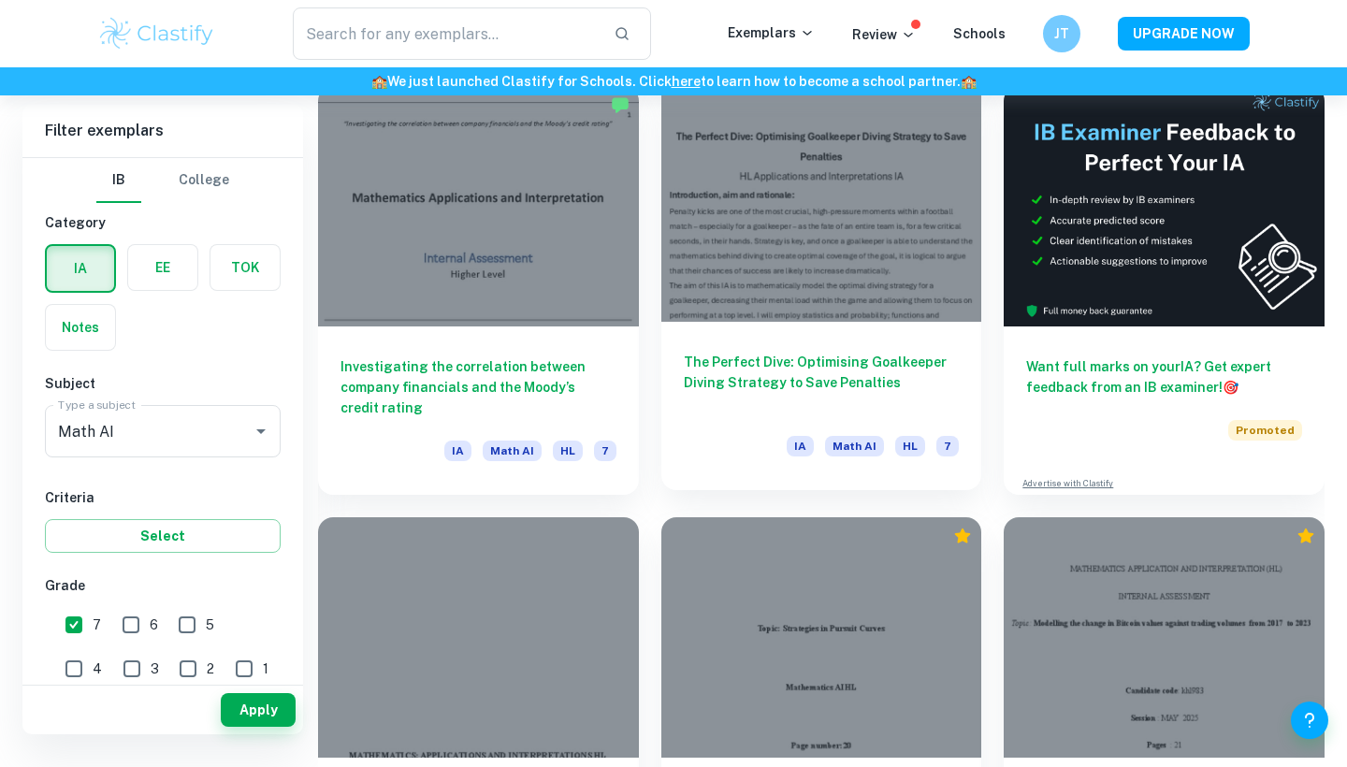
scroll to position [502, 0]
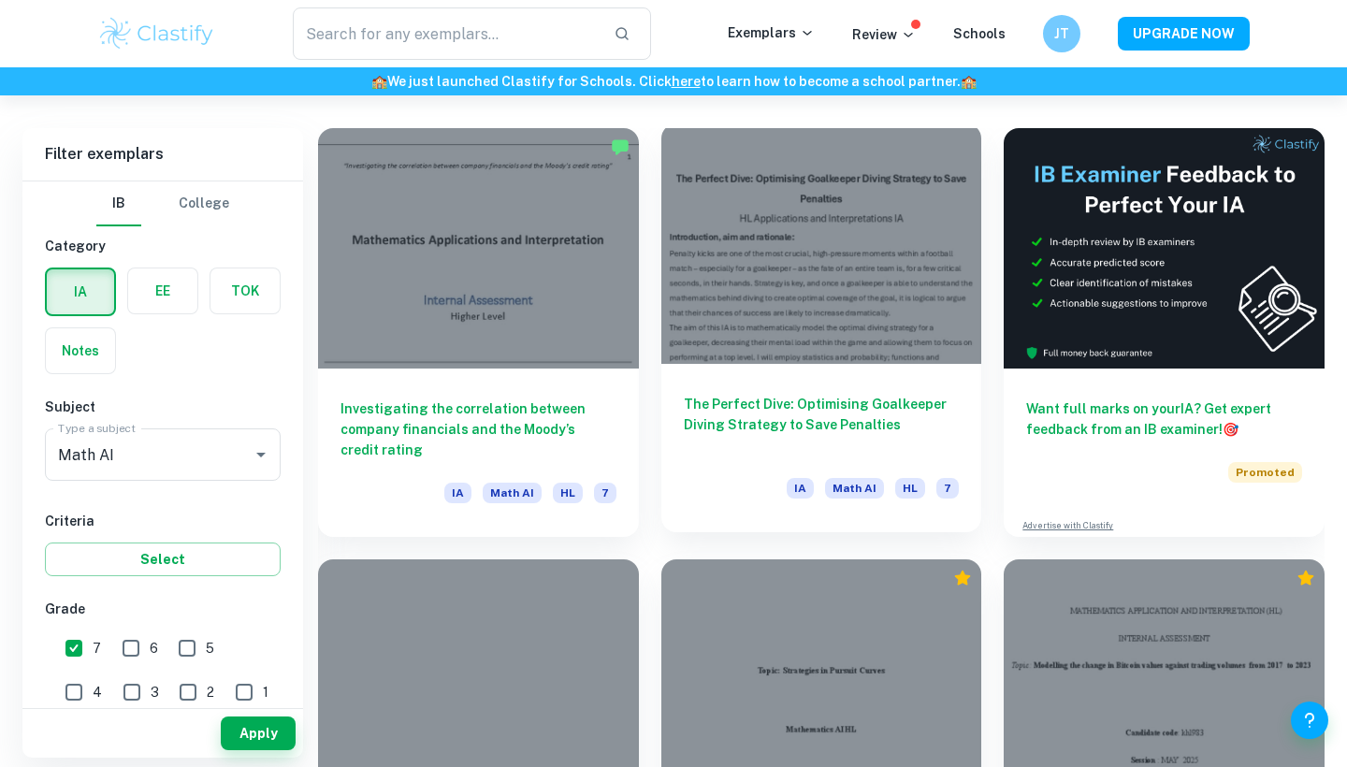
click at [756, 360] on div at bounding box center [821, 243] width 321 height 240
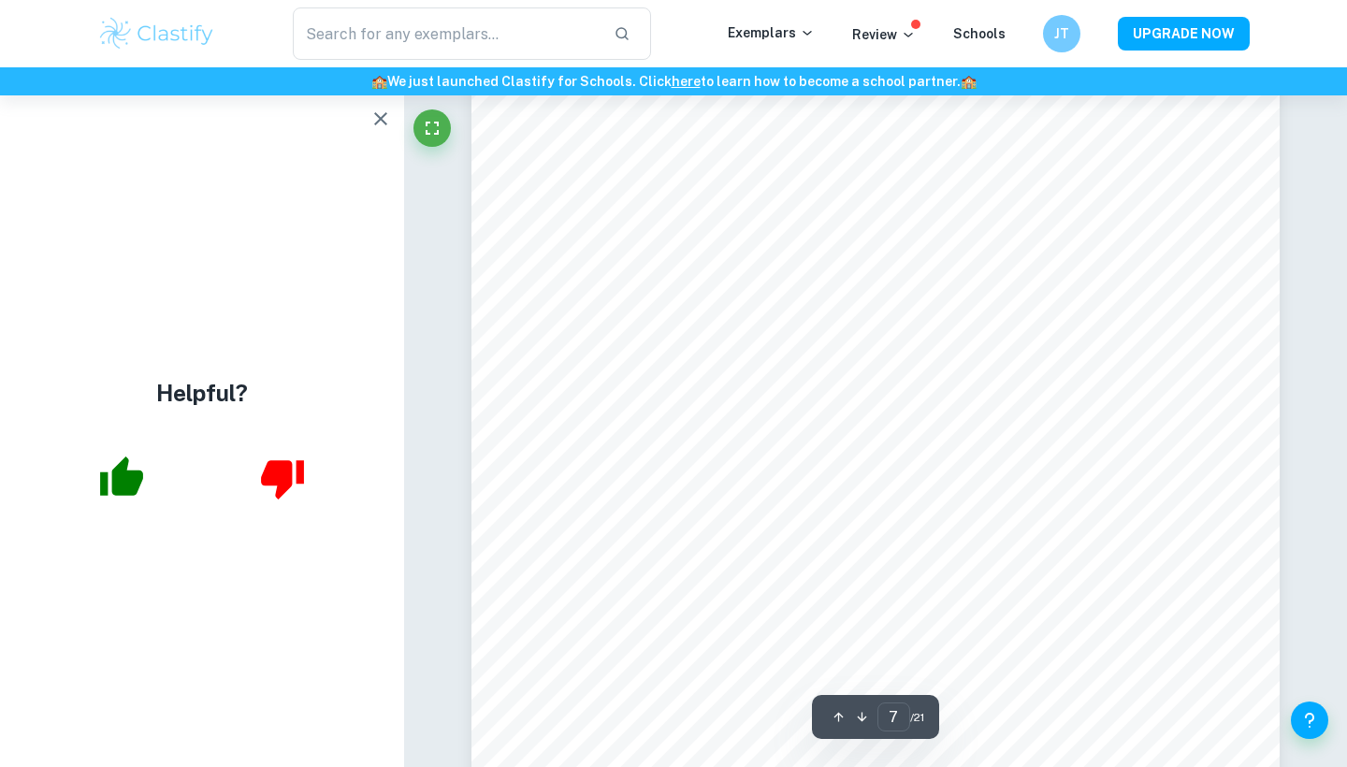
scroll to position [7422, 0]
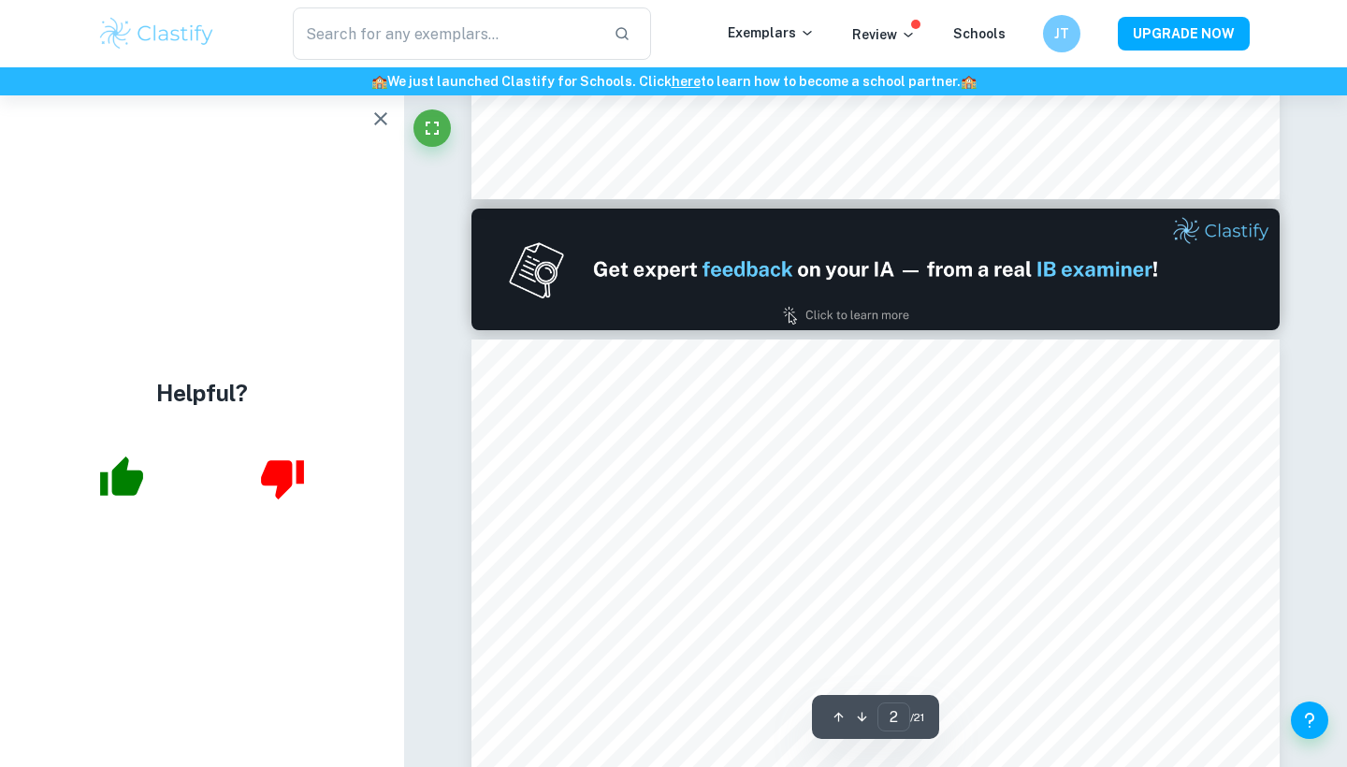
type input "1"
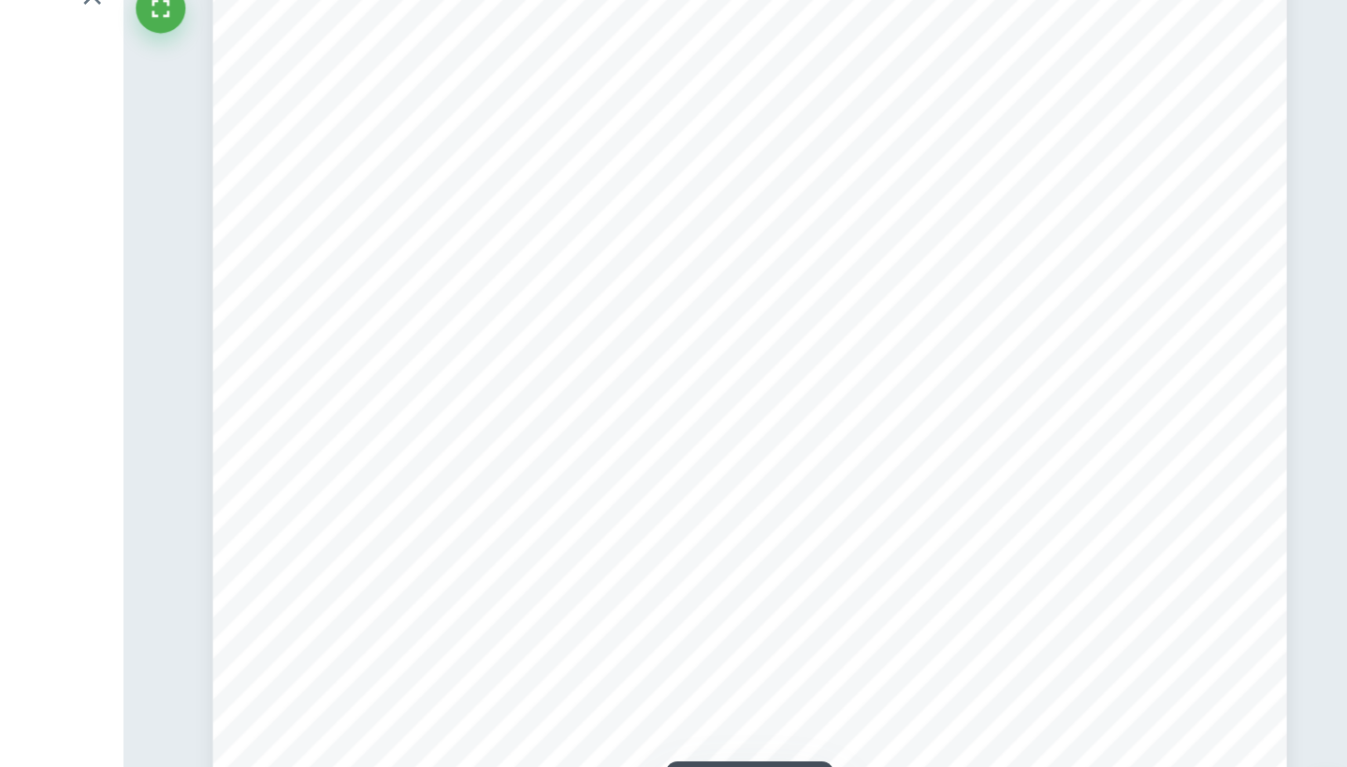
scroll to position [187, 0]
